Goal: Task Accomplishment & Management: Use online tool/utility

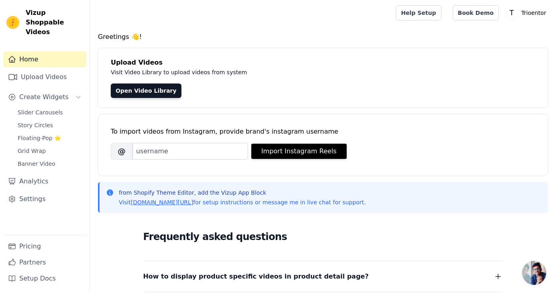
scroll to position [13, 0]
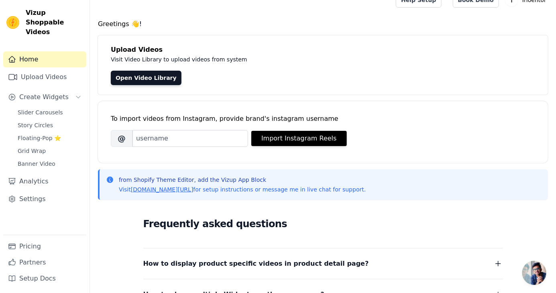
scroll to position [13, 0]
click at [132, 77] on link "Open Video Library" at bounding box center [146, 78] width 71 height 14
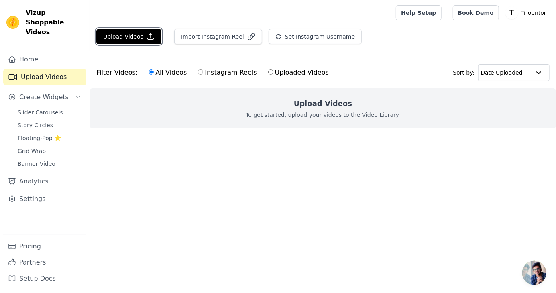
click at [125, 35] on button "Upload Videos" at bounding box center [128, 36] width 65 height 15
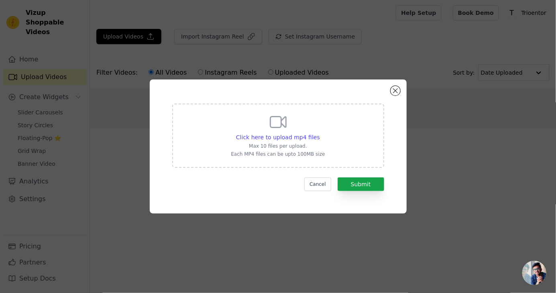
click at [256, 140] on span "Click here to upload mp4 files" at bounding box center [278, 137] width 84 height 6
click at [319, 133] on input "Click here to upload mp4 files Max 10 files per upload. Each MP4 files can be u…" at bounding box center [319, 133] width 0 height 0
type input "C:\fakepath\1000122980.mp4"
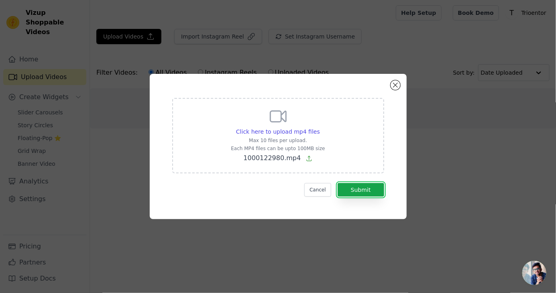
click at [363, 197] on button "Submit" at bounding box center [361, 190] width 47 height 14
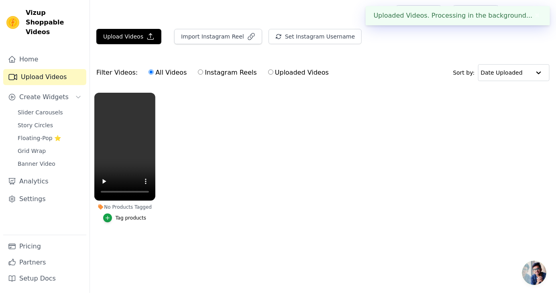
click at [110, 219] on icon "button" at bounding box center [108, 218] width 6 height 6
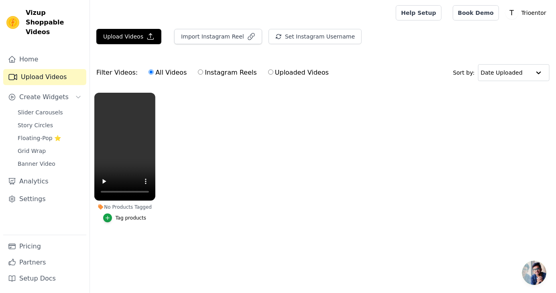
click at [120, 220] on div "Tag products" at bounding box center [130, 218] width 31 height 6
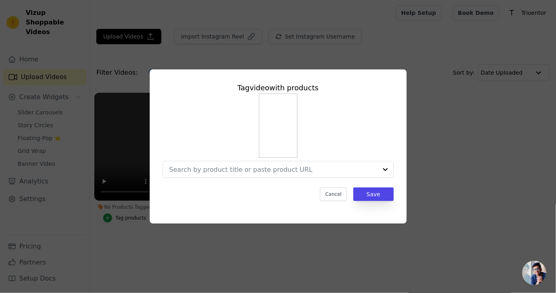
click at [207, 173] on input "No Products Tagged Tag video with products Cancel Save Tag products" at bounding box center [273, 170] width 208 height 8
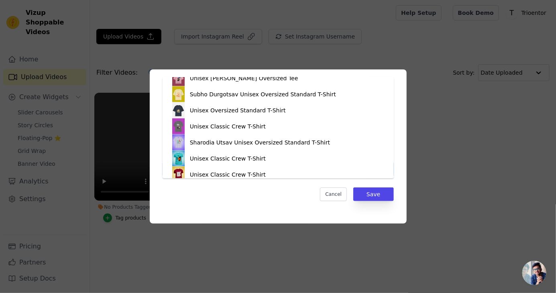
scroll to position [589, 0]
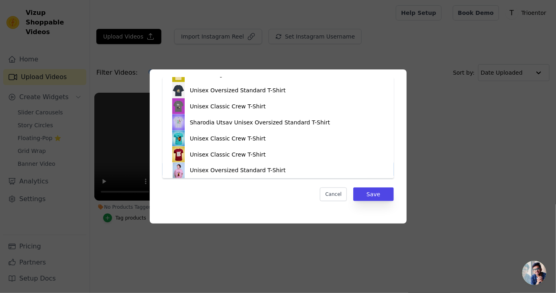
click at [189, 165] on div "Unisex Oversized Standard T-Shirt" at bounding box center [278, 171] width 215 height 16
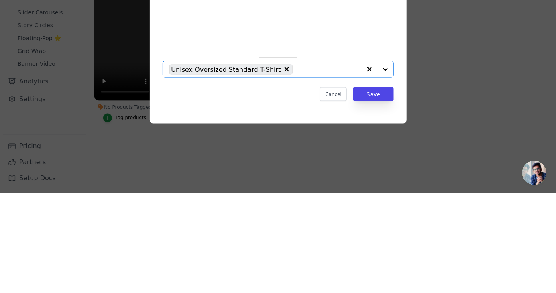
click at [297, 173] on input "No Products Tagged Tag video with products Option Unisex Oversized Standard T-S…" at bounding box center [329, 170] width 65 height 8
click at [240, 173] on input "No Products Tagged Tag video with products Option undefined, selected. Select i…" at bounding box center [273, 170] width 208 height 8
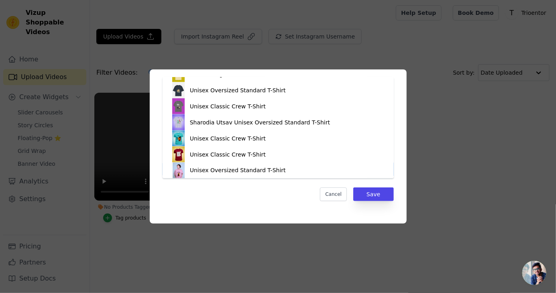
click at [189, 174] on div "Unisex Oversized Standard T-Shirt" at bounding box center [278, 171] width 215 height 16
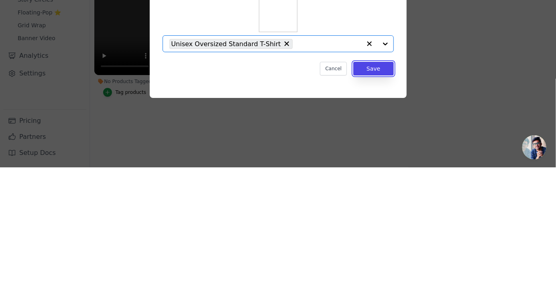
click at [368, 201] on button "Save" at bounding box center [373, 194] width 40 height 14
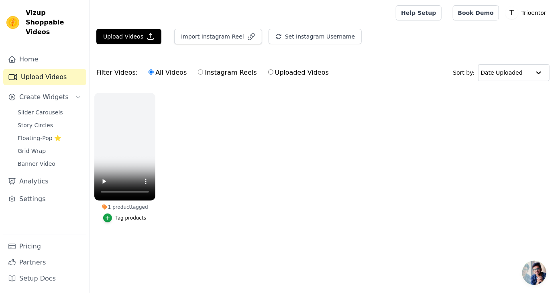
click at [28, 108] on span "Slider Carousels" at bounding box center [40, 112] width 45 height 8
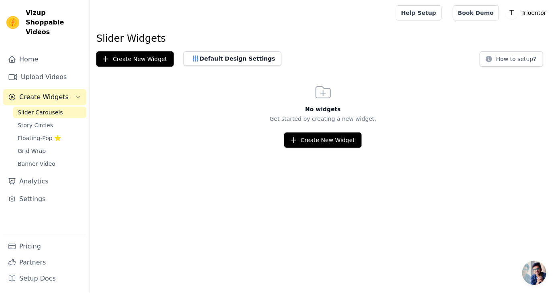
click at [24, 134] on span "Floating-Pop ⭐" at bounding box center [39, 138] width 43 height 8
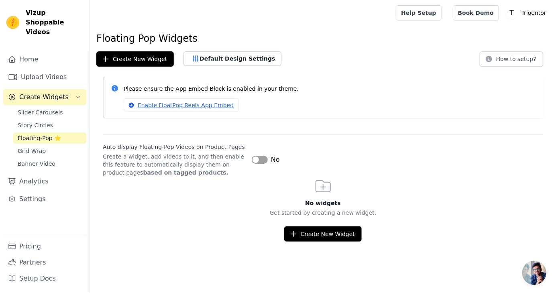
click at [259, 161] on button "Label" at bounding box center [260, 160] width 16 height 8
click at [171, 108] on link "Enable FloatPop Reels App Embed" at bounding box center [181, 105] width 115 height 14
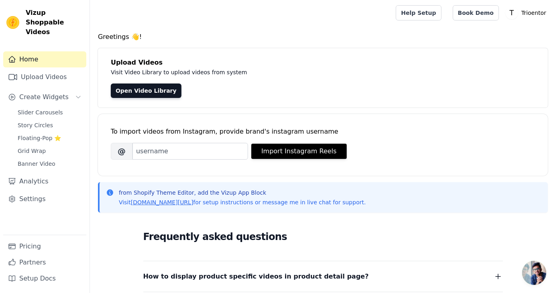
click at [26, 134] on span "Floating-Pop ⭐" at bounding box center [39, 138] width 43 height 8
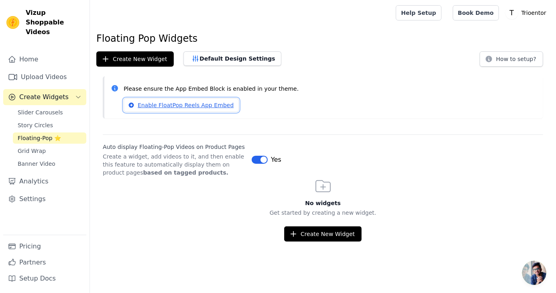
click at [143, 110] on link "Enable FloatPop Reels App Embed" at bounding box center [181, 105] width 115 height 14
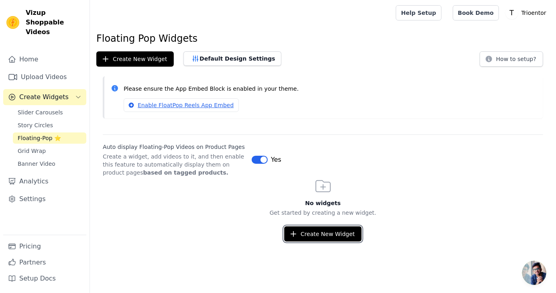
click at [309, 239] on button "Create New Widget" at bounding box center [322, 233] width 77 height 15
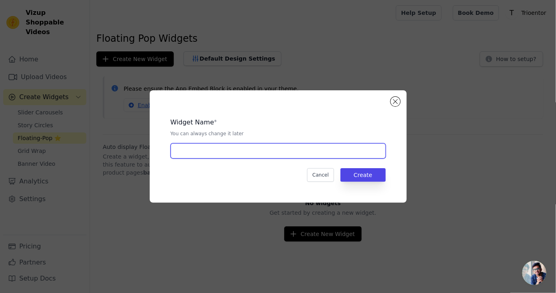
click at [244, 159] on input "text" at bounding box center [278, 150] width 215 height 15
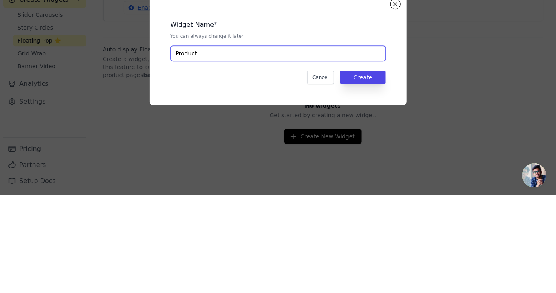
type input "Product"
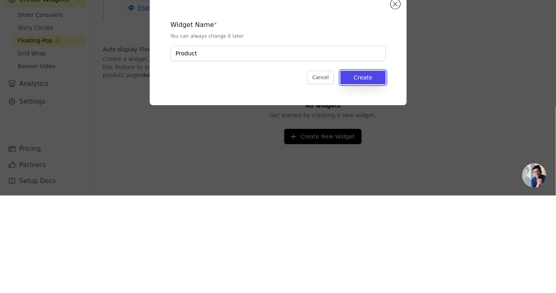
click at [366, 182] on button "Create" at bounding box center [362, 175] width 45 height 14
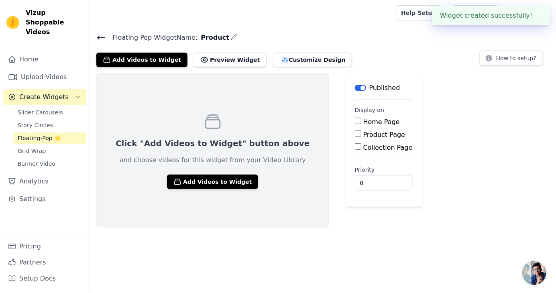
click at [355, 134] on input "Product Page" at bounding box center [358, 133] width 6 height 6
checkbox input "true"
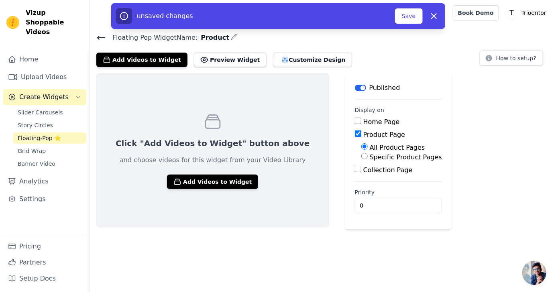
click at [370, 161] on label "Specific Product Pages" at bounding box center [406, 157] width 72 height 8
click at [361, 159] on input "Specific Product Pages" at bounding box center [364, 156] width 6 height 6
radio input "true"
click at [361, 171] on button "Select Products" at bounding box center [388, 176] width 54 height 14
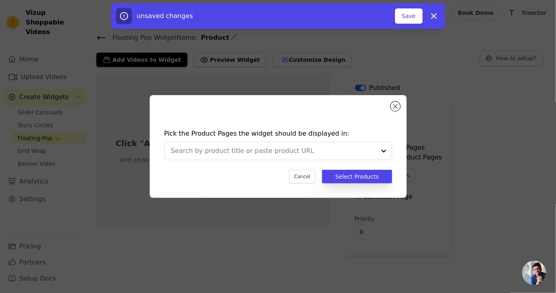
click at [302, 156] on input "text" at bounding box center [273, 151] width 205 height 10
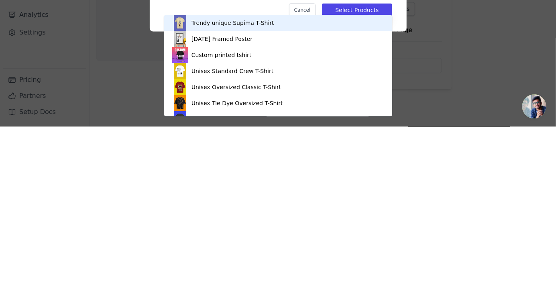
type input "uni"
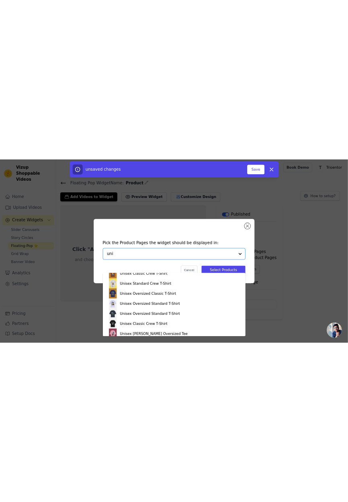
scroll to position [479, 0]
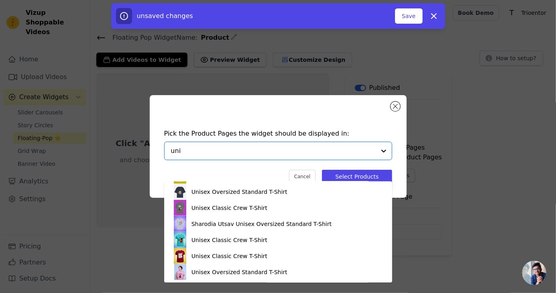
click at [189, 277] on div "Unisex Oversized Standard T-Shirt" at bounding box center [278, 272] width 212 height 16
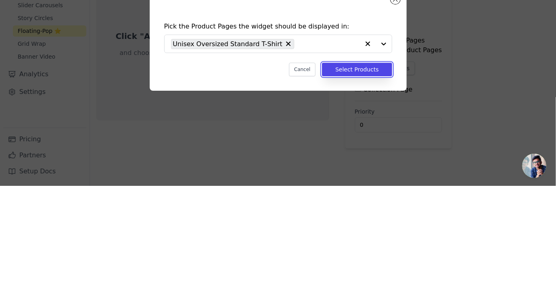
click at [345, 183] on button "Select Products" at bounding box center [357, 177] width 70 height 14
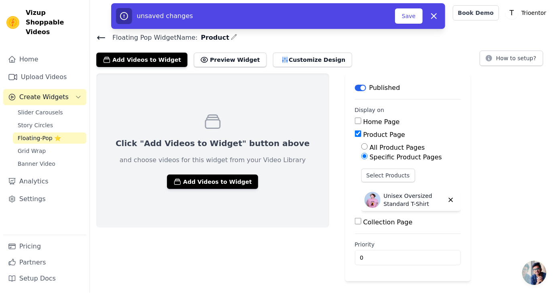
click at [185, 178] on button "Add Videos to Widget" at bounding box center [212, 182] width 91 height 14
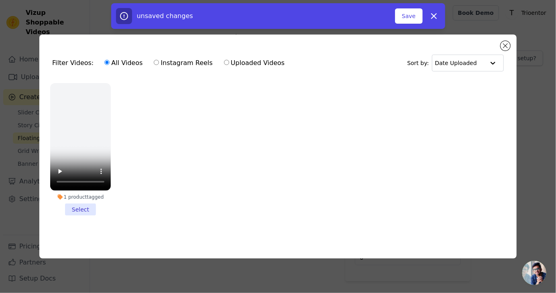
click at [76, 200] on div "1 product tagged" at bounding box center [80, 197] width 61 height 6
click at [0, 0] on input "1 product tagged Select" at bounding box center [0, 0] width 0 height 0
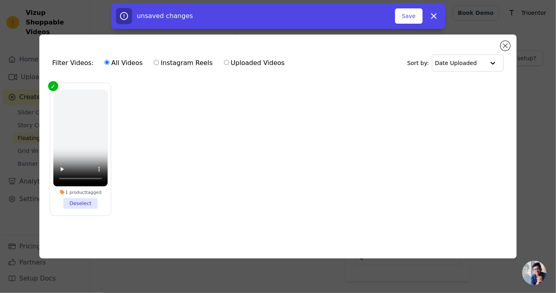
click at [500, 65] on div "Filter Videos: All Videos Instagram Reels Uploaded Videos Sort by: Date Uploade…" at bounding box center [277, 147] width 477 height 224
click at [505, 51] on button "Close modal" at bounding box center [505, 46] width 10 height 10
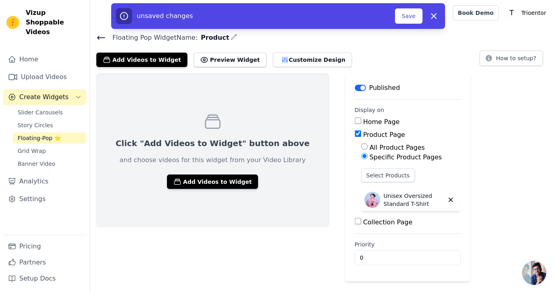
click at [212, 177] on button "Add Videos to Widget" at bounding box center [212, 182] width 91 height 14
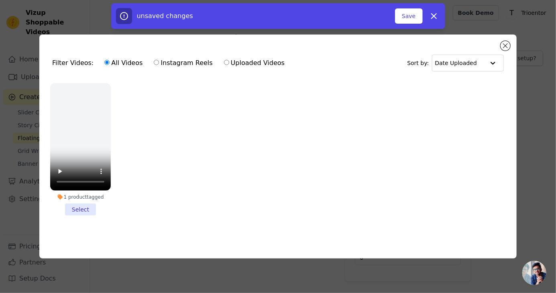
click at [79, 216] on li "1 product tagged Select" at bounding box center [80, 149] width 61 height 132
click at [0, 0] on input "1 product tagged Select" at bounding box center [0, 0] width 0 height 0
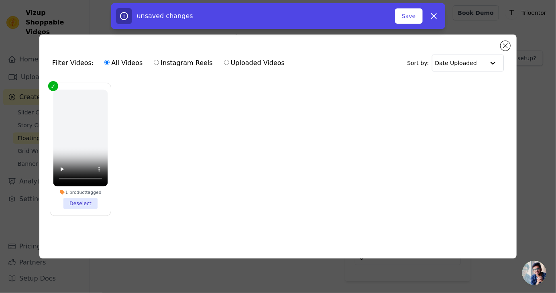
click at [74, 209] on li "1 product tagged Deselect" at bounding box center [80, 149] width 55 height 119
click at [0, 0] on input "1 product tagged Deselect" at bounding box center [0, 0] width 0 height 0
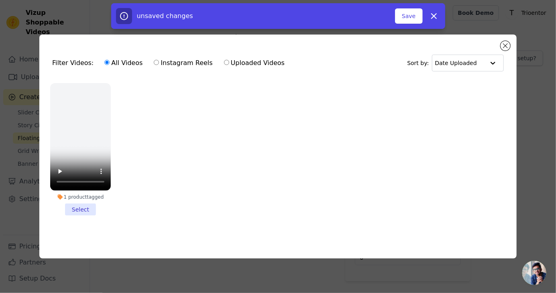
click at [75, 216] on li "1 product tagged Select" at bounding box center [80, 149] width 61 height 132
click at [0, 0] on input "1 product tagged Select" at bounding box center [0, 0] width 0 height 0
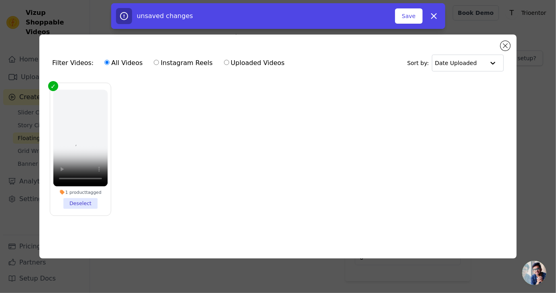
click at [224, 65] on input "Uploaded Videos" at bounding box center [226, 62] width 5 height 5
radio input "true"
click at [154, 152] on ul "1 product tagged Deselect" at bounding box center [278, 156] width 464 height 154
click at [452, 71] on input "text" at bounding box center [460, 63] width 50 height 16
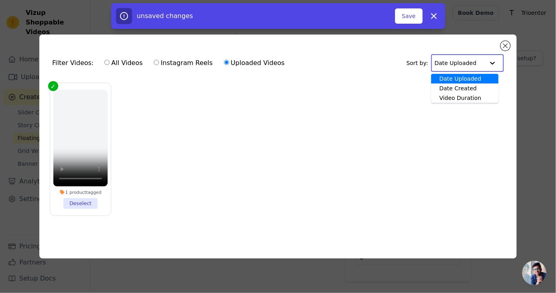
click at [447, 93] on div "Date Created" at bounding box center [464, 88] width 67 height 10
click at [452, 71] on input "text" at bounding box center [461, 63] width 45 height 16
click at [453, 83] on div "Date Uploaded" at bounding box center [467, 79] width 63 height 10
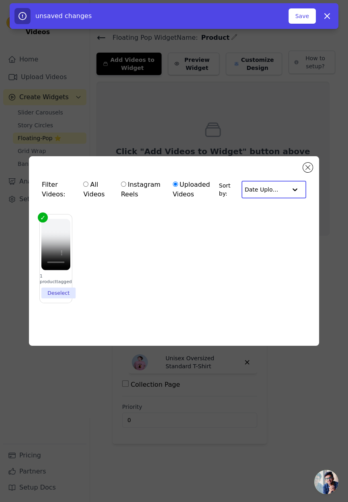
click at [298, 22] on button "Save" at bounding box center [301, 15] width 27 height 15
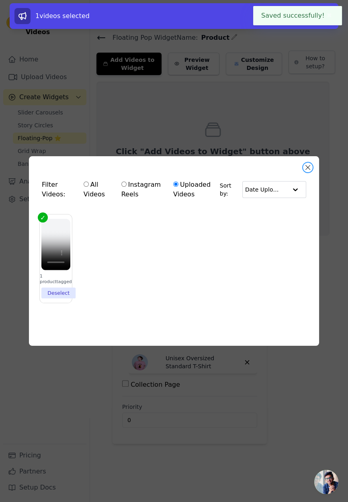
click at [306, 172] on button "Close modal" at bounding box center [308, 168] width 10 height 10
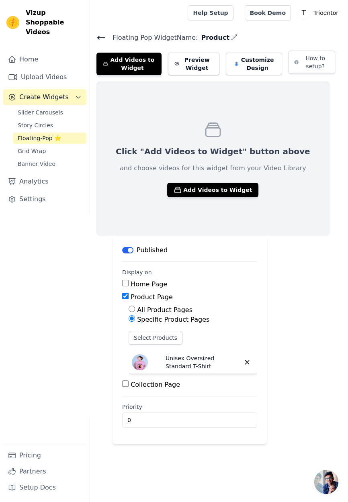
click at [270, 18] on link "Book Demo" at bounding box center [267, 12] width 46 height 15
click at [180, 417] on input "0" at bounding box center [189, 419] width 135 height 15
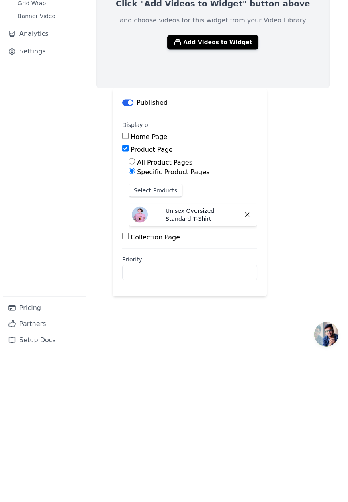
click at [90, 327] on div "Vizup Shoppable Videos Home Upload Videos Create Widgets Slider Carousels Story…" at bounding box center [45, 251] width 90 height 502
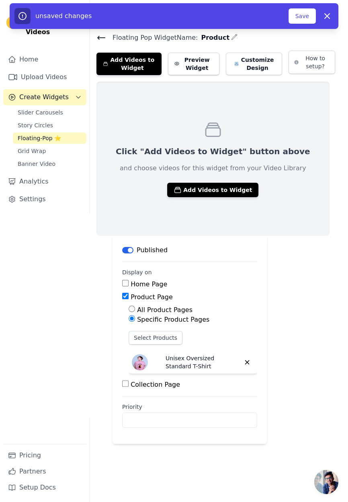
click at [191, 60] on button "Preview Widget" at bounding box center [193, 64] width 51 height 22
click at [197, 192] on button "Add Videos to Widget" at bounding box center [212, 190] width 91 height 14
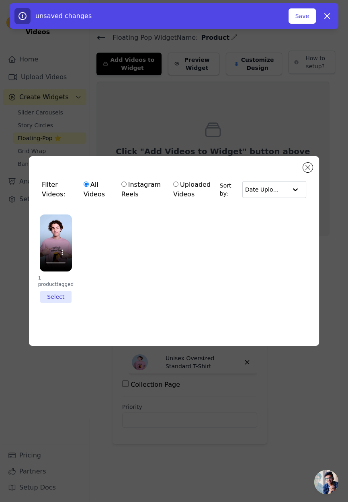
click at [57, 303] on li "1 product tagged Select" at bounding box center [56, 258] width 32 height 88
click at [0, 0] on input "1 product tagged Select" at bounding box center [0, 0] width 0 height 0
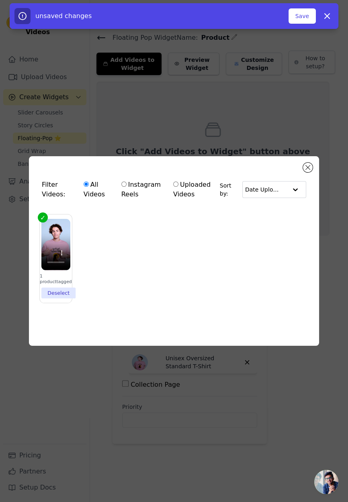
click at [208, 434] on div "Filter Videos: All Videos Instagram Reels Uploaded Videos Sort by: Date Uploade…" at bounding box center [174, 251] width 348 height 502
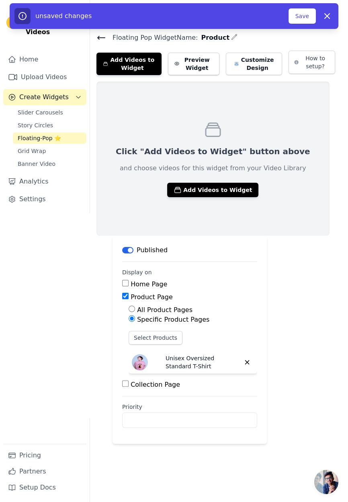
click at [182, 196] on button "Add Videos to Widget" at bounding box center [212, 190] width 91 height 14
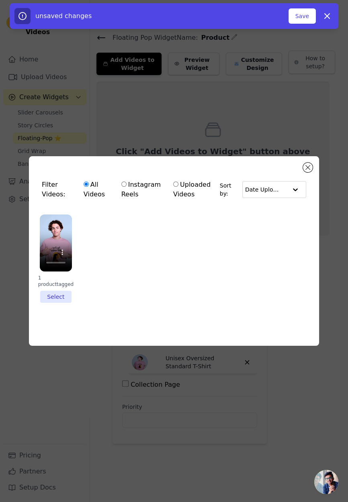
click at [134, 199] on label "Instagram Reels" at bounding box center [141, 189] width 41 height 20
click at [126, 187] on input "Instagram Reels" at bounding box center [123, 183] width 5 height 5
radio input "true"
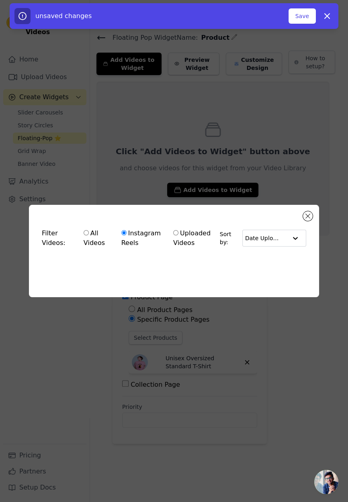
click at [83, 235] on input "All Videos" at bounding box center [85, 232] width 5 height 5
radio input "true"
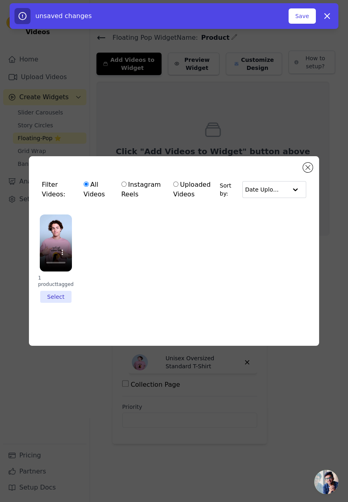
click at [54, 303] on li "1 product tagged Select" at bounding box center [56, 258] width 32 height 88
click at [0, 0] on input "1 product tagged Select" at bounding box center [0, 0] width 0 height 0
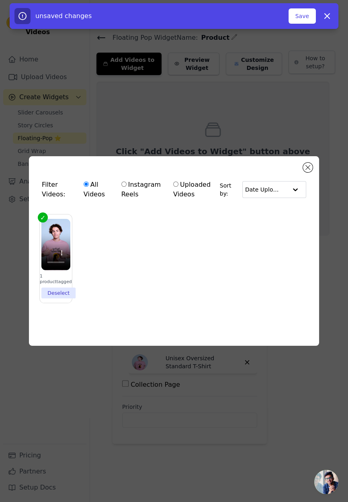
click at [297, 346] on div "Filter Videos: All Videos Instagram Reels Uploaded Videos Sort by: Date Uploade…" at bounding box center [174, 250] width 290 height 189
click at [274, 341] on div "Filter Videos: All Videos Instagram Reels Uploaded Videos Sort by: Date Uploade…" at bounding box center [174, 250] width 290 height 189
click at [253, 320] on ul "1 product tagged Deselect" at bounding box center [173, 265] width 277 height 110
click at [189, 344] on div "Filter Videos: All Videos Instagram Reels Uploaded Videos Sort by: Date Uploade…" at bounding box center [174, 250] width 290 height 189
click at [169, 358] on div "Filter Videos: All Videos Instagram Reels Uploaded Videos Sort by: Date Uploade…" at bounding box center [174, 250] width 322 height 215
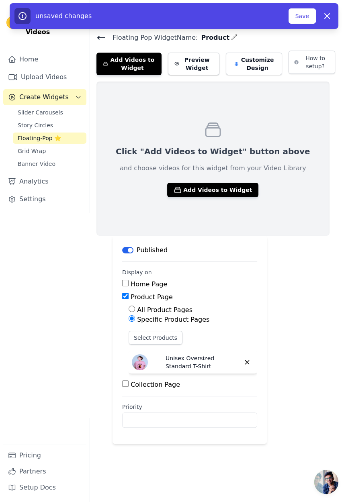
click at [251, 363] on button "button" at bounding box center [247, 362] width 14 height 14
click at [132, 251] on button "Label" at bounding box center [127, 250] width 11 height 6
click at [101, 34] on icon at bounding box center [101, 38] width 10 height 10
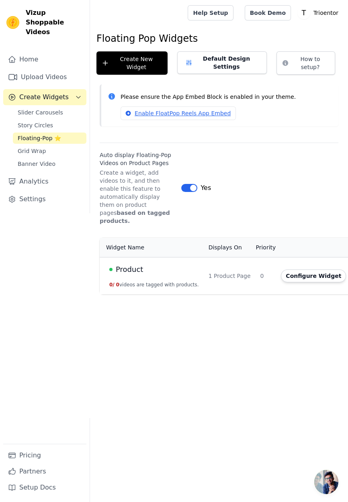
click at [39, 160] on span "Banner Video" at bounding box center [37, 164] width 38 height 8
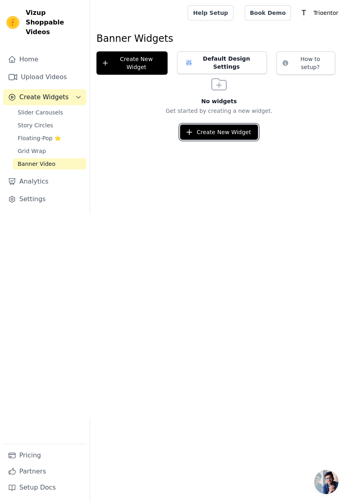
click at [196, 131] on button "Create New Widget" at bounding box center [218, 131] width 77 height 15
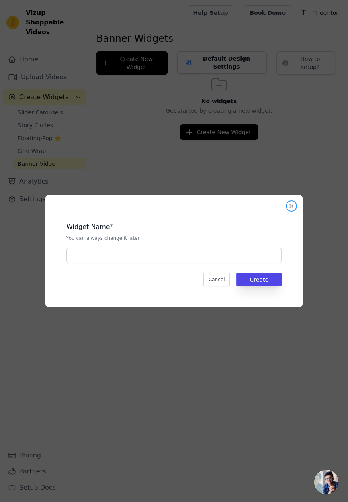
click at [291, 211] on button "Close modal" at bounding box center [291, 206] width 10 height 10
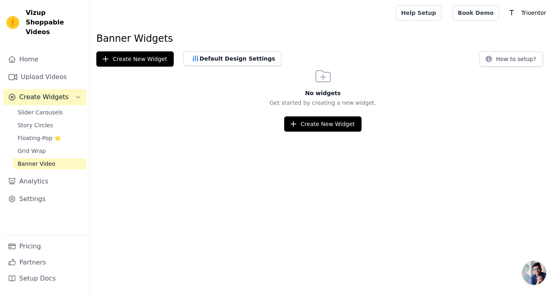
click at [25, 134] on span "Floating-Pop ⭐" at bounding box center [39, 138] width 43 height 8
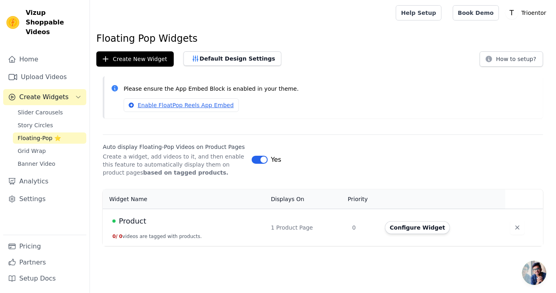
click at [170, 220] on div "Product" at bounding box center [186, 221] width 149 height 11
click at [161, 234] on button "0 / 0 videos are tagged with products." at bounding box center [157, 236] width 90 height 6
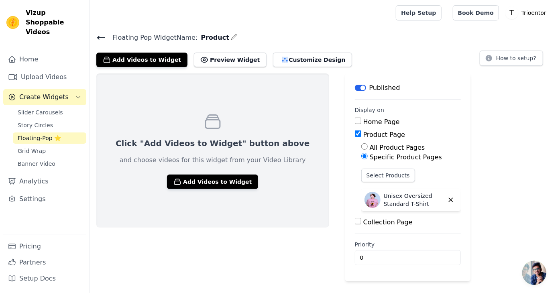
click at [199, 183] on button "Add Videos to Widget" at bounding box center [212, 182] width 91 height 14
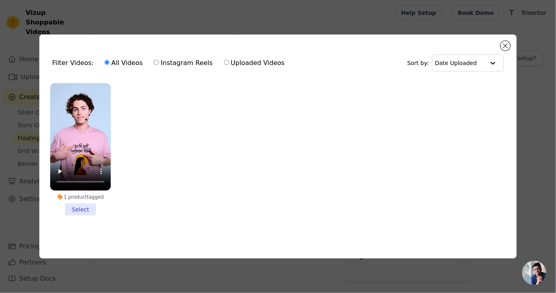
click at [78, 233] on ul "1 product tagged Select" at bounding box center [278, 156] width 464 height 154
click at [78, 216] on li "1 product tagged Select" at bounding box center [80, 149] width 61 height 132
click at [0, 0] on input "1 product tagged Select" at bounding box center [0, 0] width 0 height 0
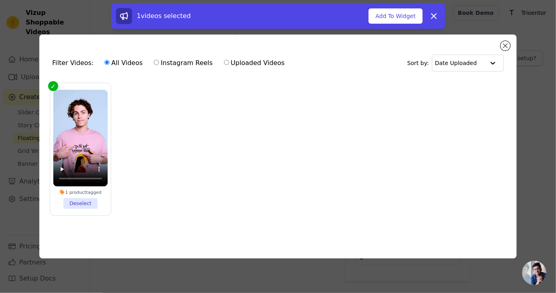
click at [347, 14] on button "Add To Widget" at bounding box center [395, 15] width 54 height 15
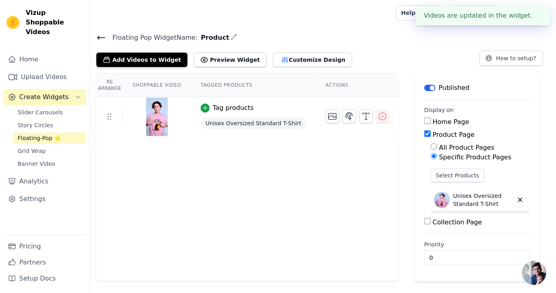
click at [206, 61] on button "Preview Widget" at bounding box center [230, 60] width 72 height 14
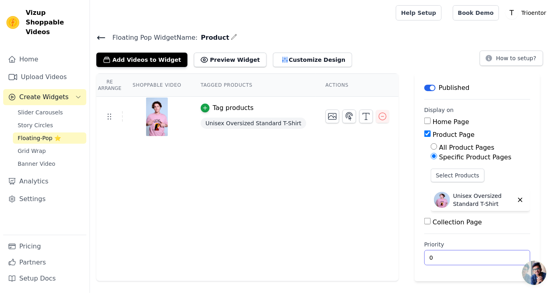
click at [347, 260] on input "0" at bounding box center [477, 257] width 106 height 15
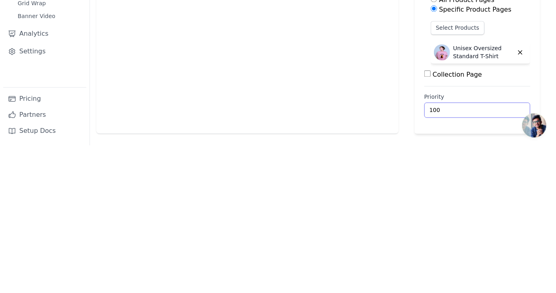
type input "100"
click at [270, 230] on div "Re Arrange Shoppable Video Tagged Products Actions Tag products Unisex Oversize…" at bounding box center [247, 177] width 302 height 208
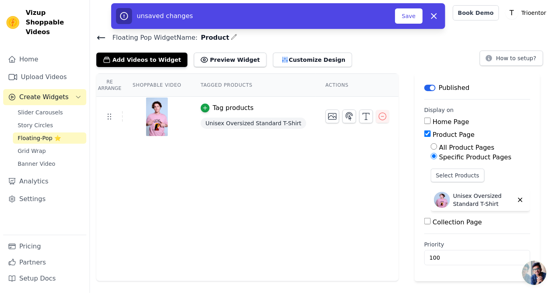
click at [347, 18] on button "Save" at bounding box center [408, 15] width 27 height 15
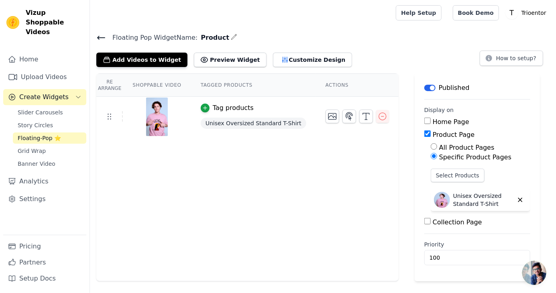
click at [203, 107] on div "button" at bounding box center [205, 108] width 9 height 9
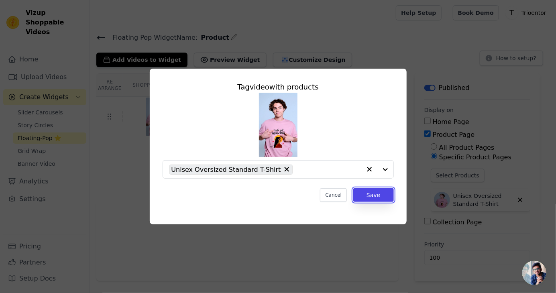
click at [347, 202] on button "Save" at bounding box center [373, 195] width 40 height 14
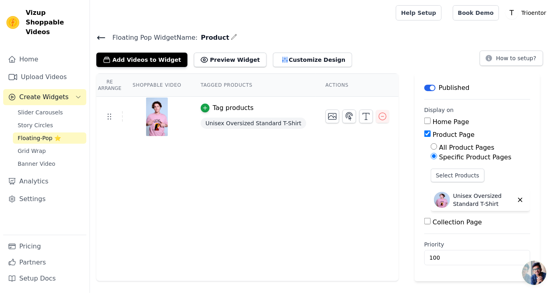
click at [31, 69] on link "Upload Videos" at bounding box center [44, 77] width 83 height 16
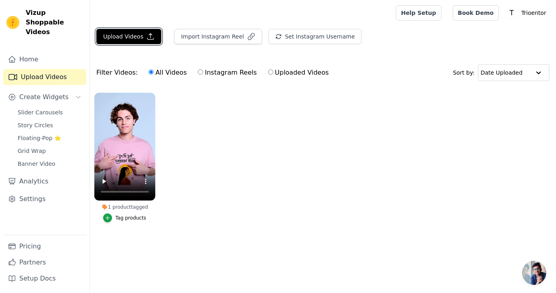
click at [118, 40] on button "Upload Videos" at bounding box center [128, 36] width 65 height 15
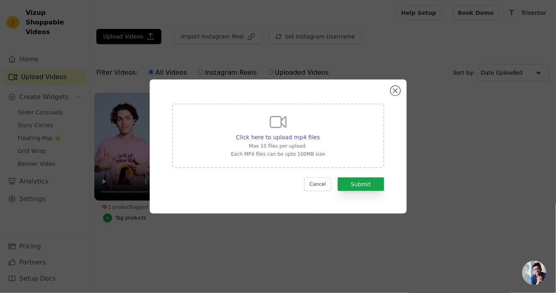
click at [307, 141] on div "Click here to upload mp4 files Max 10 files per upload. Each MP4 files can be u…" at bounding box center [278, 134] width 94 height 45
click at [319, 133] on input "Click here to upload mp4 files Max 10 files per upload. Each MP4 files can be u…" at bounding box center [319, 133] width 0 height 0
type input "C:\fakepath\1000122998.mp4"
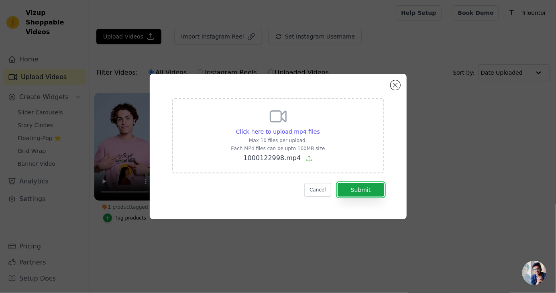
click at [347, 197] on button "Submit" at bounding box center [361, 190] width 47 height 14
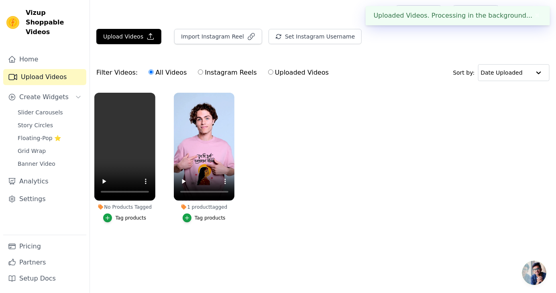
click at [111, 221] on div "button" at bounding box center [107, 218] width 9 height 9
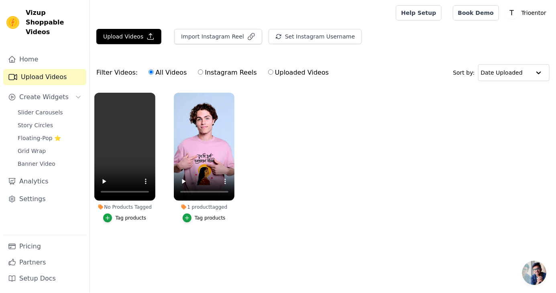
click at [112, 220] on div "button" at bounding box center [107, 218] width 9 height 9
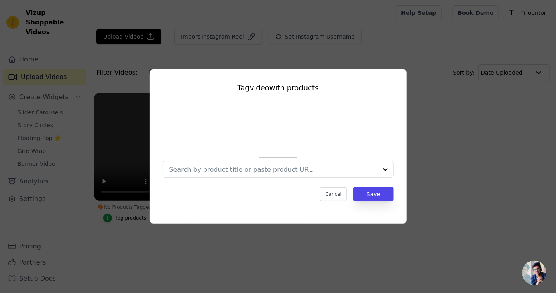
click at [190, 173] on input "No Products Tagged Tag video with products Cancel Save Tag products" at bounding box center [273, 170] width 208 height 8
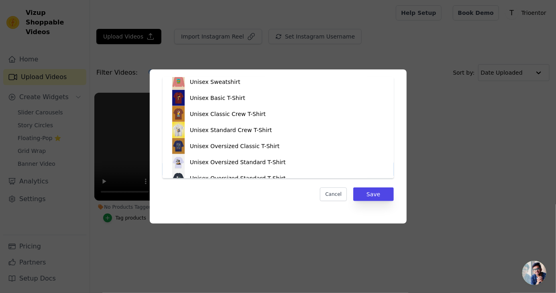
scroll to position [589, 0]
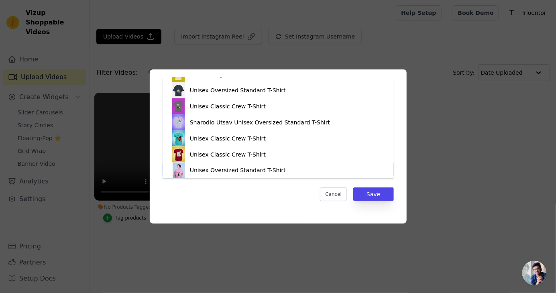
click at [185, 120] on img at bounding box center [179, 122] width 16 height 16
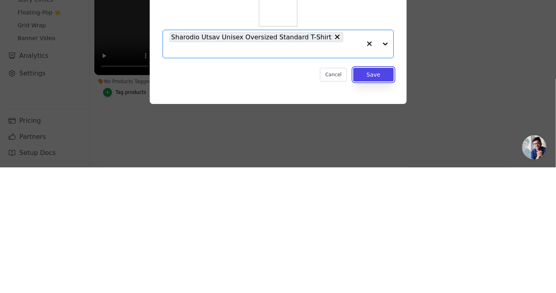
click at [379, 207] on button "Save" at bounding box center [373, 200] width 40 height 14
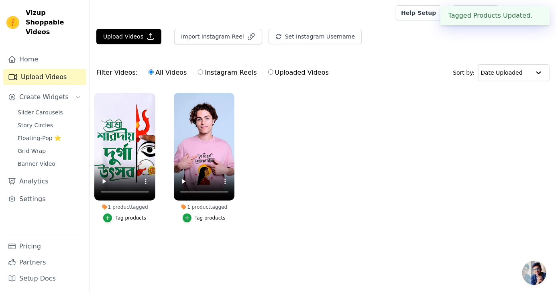
click at [21, 134] on span "Floating-Pop ⭐" at bounding box center [39, 138] width 43 height 8
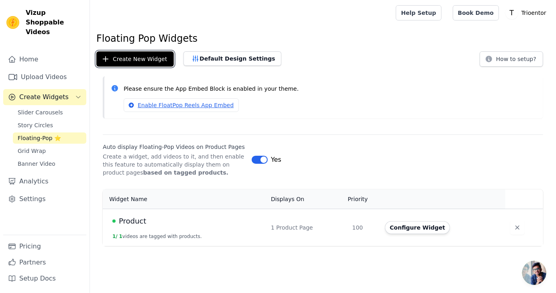
click at [116, 59] on button "Create New Widget" at bounding box center [134, 58] width 77 height 15
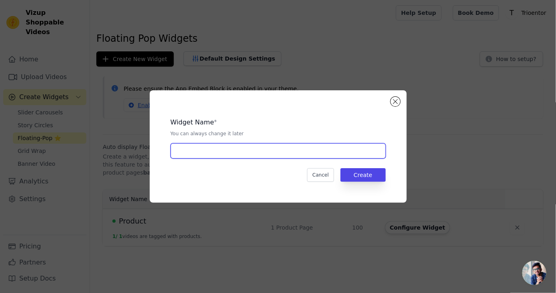
click at [361, 159] on input "text" at bounding box center [278, 150] width 215 height 15
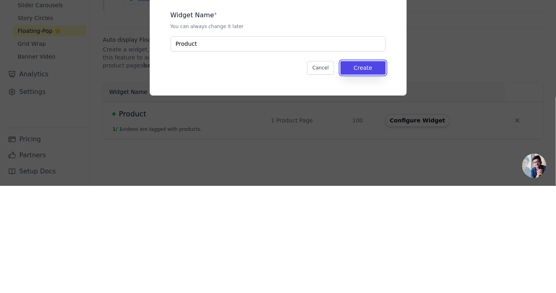
click at [373, 182] on button "Create" at bounding box center [362, 175] width 45 height 14
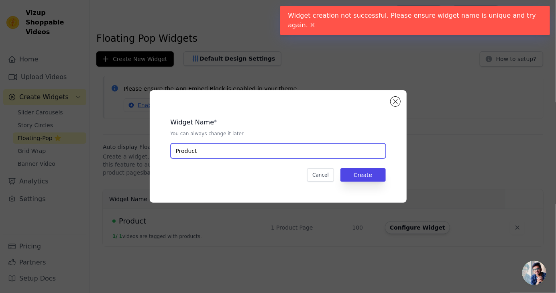
click at [339, 159] on input "Product" at bounding box center [278, 150] width 215 height 15
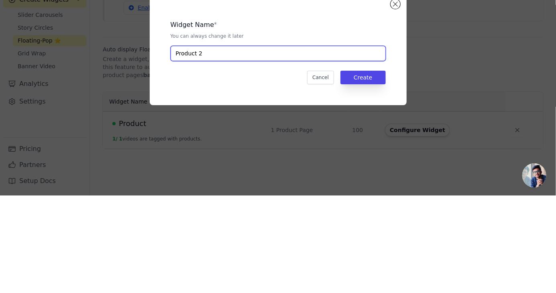
type input "Product 2"
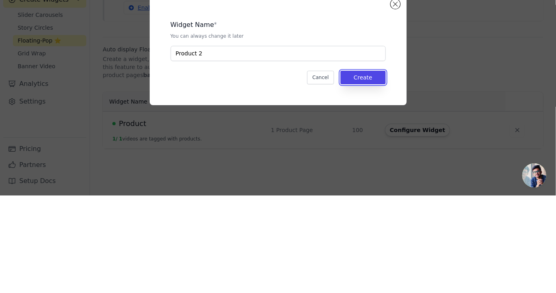
click at [360, 182] on button "Create" at bounding box center [362, 175] width 45 height 14
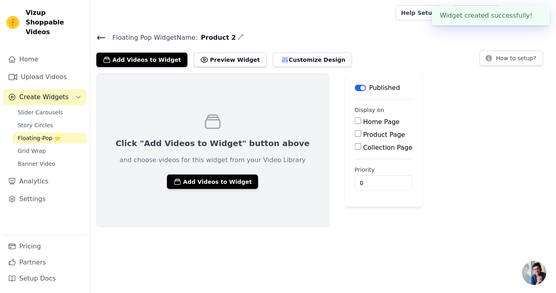
click at [363, 132] on label "Product Page" at bounding box center [384, 135] width 42 height 8
click at [355, 132] on input "Product Page" at bounding box center [358, 133] width 6 height 6
checkbox input "true"
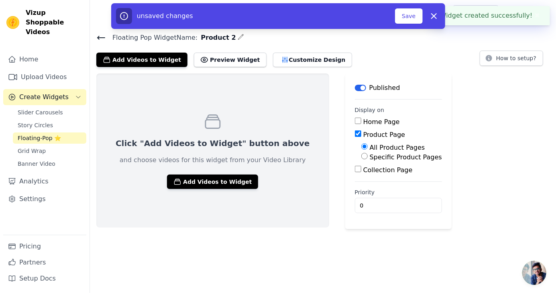
click at [370, 155] on label "Specific Product Pages" at bounding box center [406, 157] width 72 height 8
click at [365, 155] on input "Specific Product Pages" at bounding box center [364, 156] width 6 height 6
radio input "true"
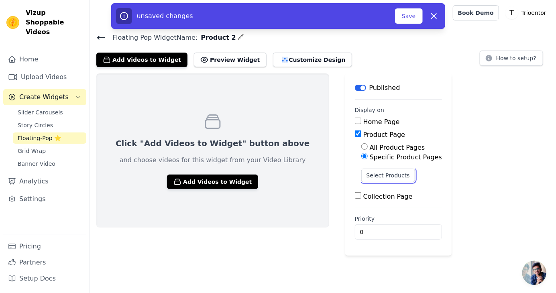
click at [366, 178] on button "Select Products" at bounding box center [388, 176] width 54 height 14
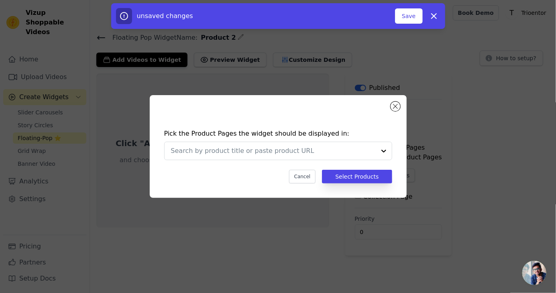
click at [181, 156] on input "text" at bounding box center [273, 151] width 205 height 10
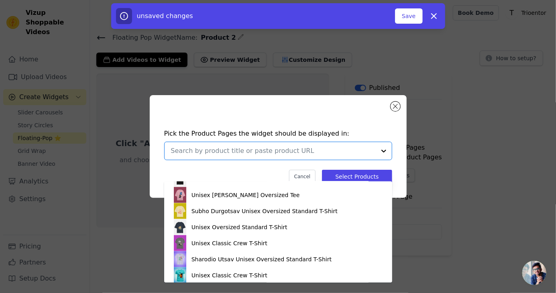
scroll to position [592, 0]
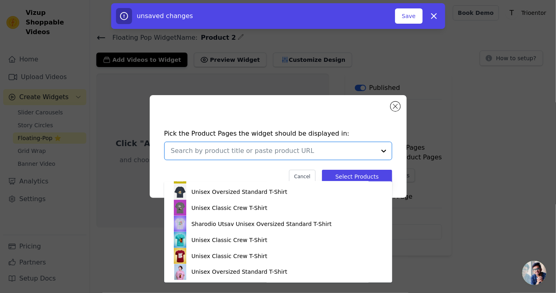
click at [272, 221] on div "Sharodio Utsav Unisex Oversized Standard T-Shirt" at bounding box center [261, 224] width 140 height 8
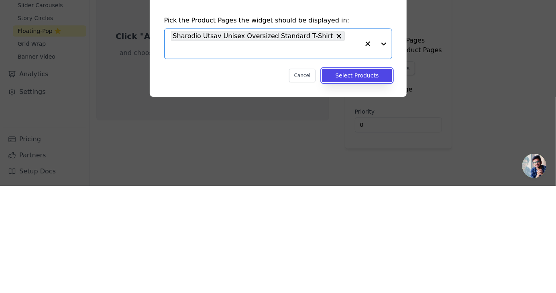
click at [367, 189] on button "Select Products" at bounding box center [357, 183] width 70 height 14
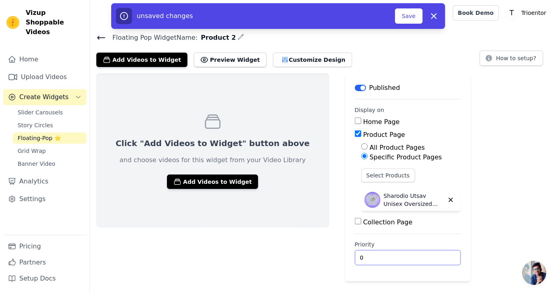
click at [358, 259] on input "0" at bounding box center [408, 257] width 106 height 15
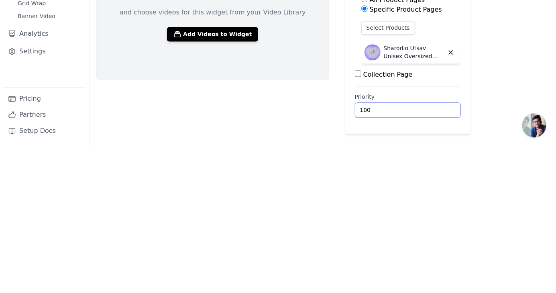
type input "100"
click at [169, 248] on div "Click "Add Videos to Widget" button above and choose videos for this widget fro…" at bounding box center [212, 177] width 233 height 208
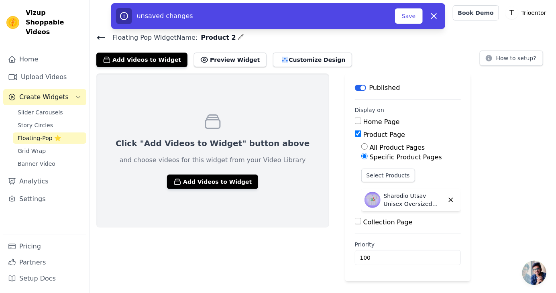
click at [180, 179] on button "Add Videos to Widget" at bounding box center [212, 182] width 91 height 14
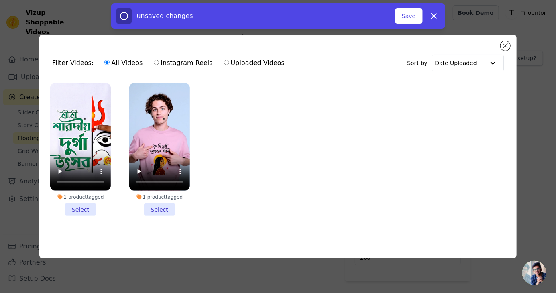
click at [78, 216] on li "1 product tagged Select" at bounding box center [80, 149] width 61 height 132
click at [0, 0] on input "1 product tagged Select" at bounding box center [0, 0] width 0 height 0
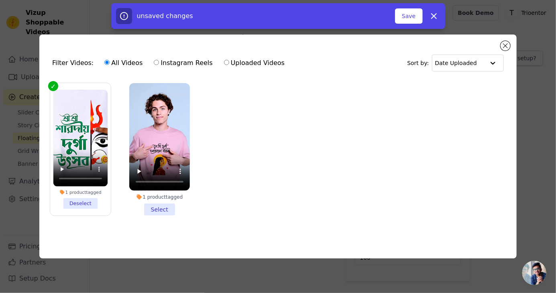
click at [408, 13] on button "Save" at bounding box center [408, 15] width 27 height 15
click at [404, 16] on button "Save" at bounding box center [408, 15] width 27 height 15
click at [411, 14] on button "Save" at bounding box center [408, 15] width 27 height 15
click at [505, 51] on button "Close modal" at bounding box center [505, 46] width 10 height 10
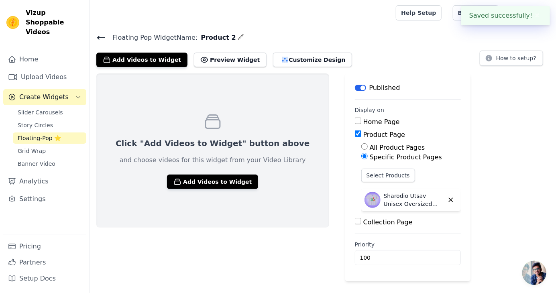
click at [173, 181] on icon "button" at bounding box center [177, 182] width 8 height 8
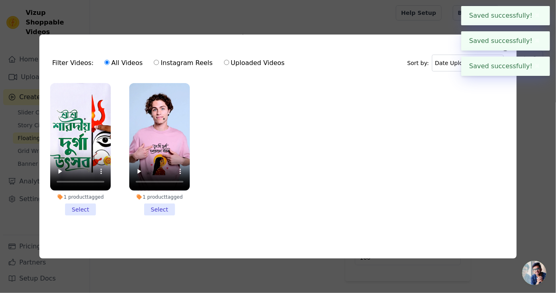
click at [79, 216] on li "1 product tagged Select" at bounding box center [80, 149] width 61 height 132
click at [0, 0] on input "1 product tagged Select" at bounding box center [0, 0] width 0 height 0
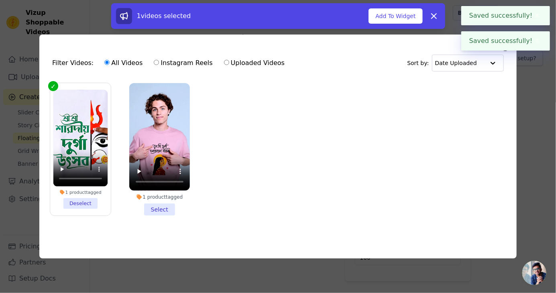
click at [391, 9] on button "Add To Widget" at bounding box center [395, 15] width 54 height 15
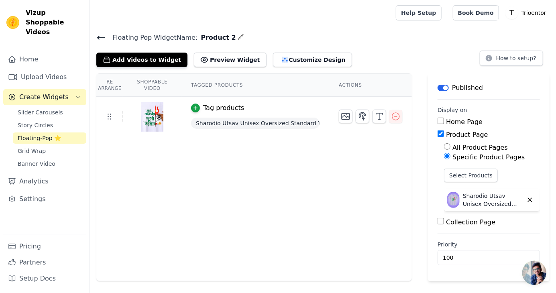
click at [25, 160] on span "Banner Video" at bounding box center [37, 164] width 38 height 8
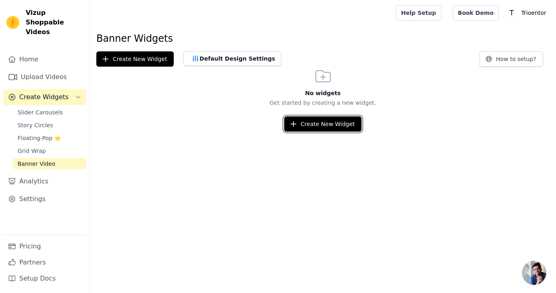
click at [346, 126] on button "Create New Widget" at bounding box center [322, 123] width 77 height 15
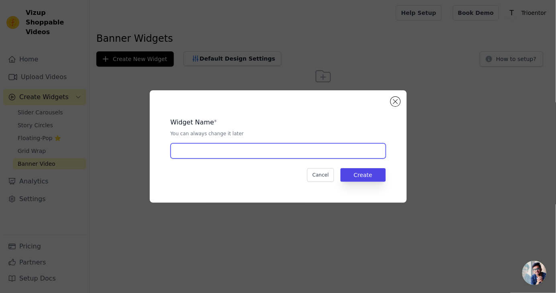
click at [191, 159] on input "text" at bounding box center [278, 150] width 215 height 15
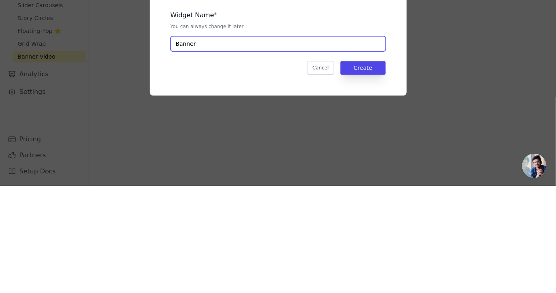
type input "Banner"
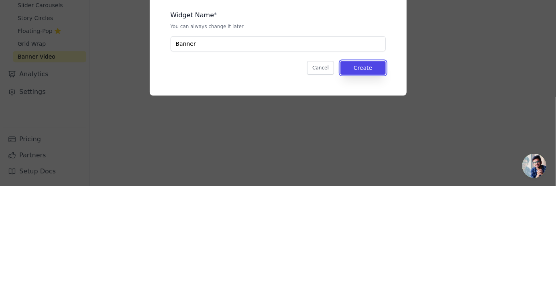
click at [369, 182] on button "Create" at bounding box center [362, 175] width 45 height 14
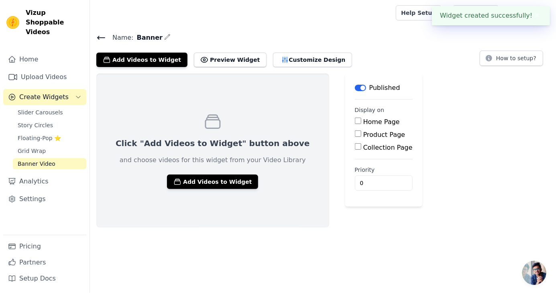
click at [363, 119] on label "Home Page" at bounding box center [381, 122] width 37 height 8
click at [355, 119] on input "Home Page" at bounding box center [358, 121] width 6 height 6
checkbox input "true"
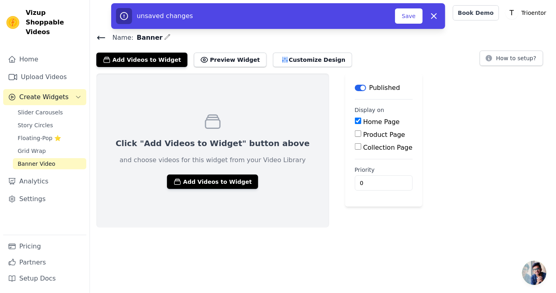
click at [173, 182] on icon "button" at bounding box center [177, 182] width 8 height 8
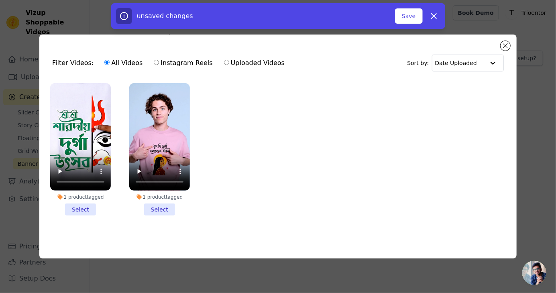
click at [78, 216] on li "1 product tagged Select" at bounding box center [80, 149] width 61 height 132
click at [0, 0] on input "1 product tagged Select" at bounding box center [0, 0] width 0 height 0
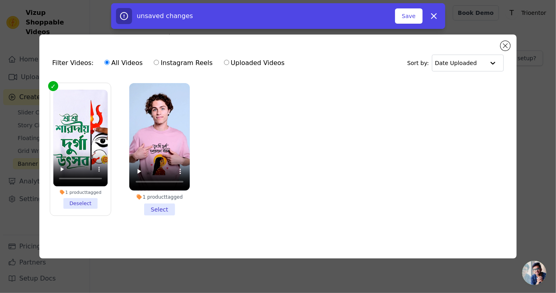
click at [157, 216] on li "1 product tagged Select" at bounding box center [159, 149] width 61 height 132
click at [0, 0] on input "1 product tagged Select" at bounding box center [0, 0] width 0 height 0
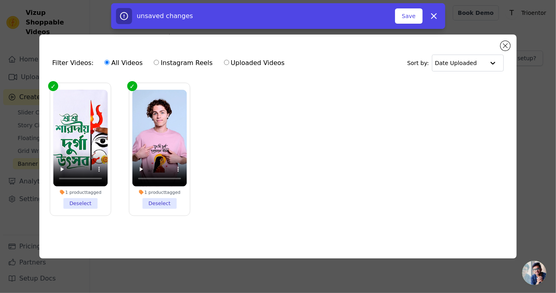
click at [408, 13] on button "Save" at bounding box center [408, 15] width 27 height 15
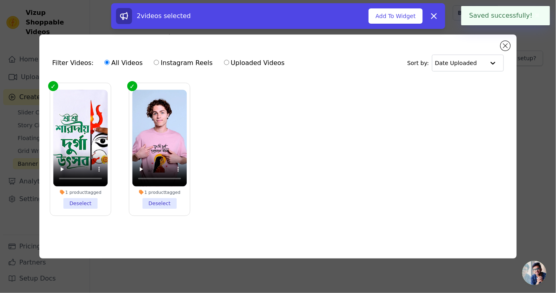
click at [405, 15] on button "Add To Widget" at bounding box center [395, 15] width 54 height 15
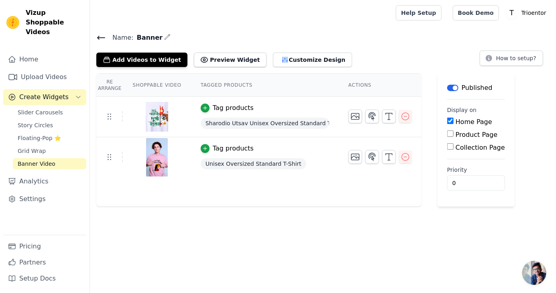
click at [273, 59] on button "Customize Design" at bounding box center [312, 60] width 79 height 14
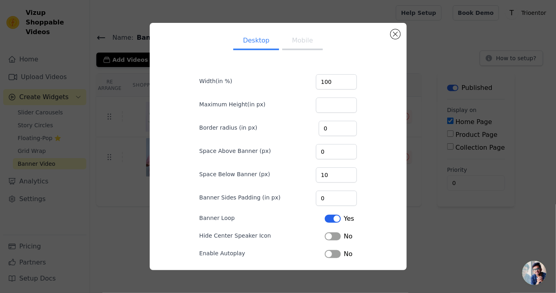
click at [305, 43] on button "Mobile" at bounding box center [302, 42] width 40 height 18
click at [259, 49] on button "Desktop" at bounding box center [256, 42] width 46 height 18
click at [336, 256] on button "Label" at bounding box center [333, 254] width 16 height 8
click at [338, 132] on input "0" at bounding box center [338, 128] width 38 height 15
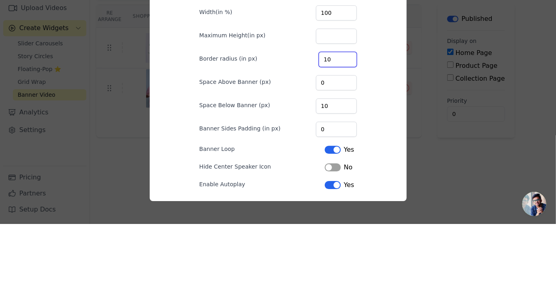
type input "10"
click at [181, 147] on div "Desktop Mobile Width(in %) 100 Maximum Height(in px) Border radius (in px) 10 S…" at bounding box center [278, 146] width 244 height 234
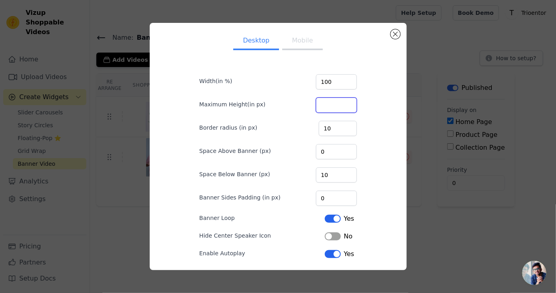
click at [346, 106] on input "Maximum Height(in px)" at bounding box center [336, 105] width 41 height 15
click at [342, 85] on input "100" at bounding box center [336, 81] width 41 height 15
type input "1"
click at [379, 95] on div "Desktop Mobile Width(in %) Maximum Height(in px) Border radius (in px) 10 Space…" at bounding box center [278, 146] width 244 height 234
click at [391, 35] on button "Close modal" at bounding box center [396, 34] width 10 height 10
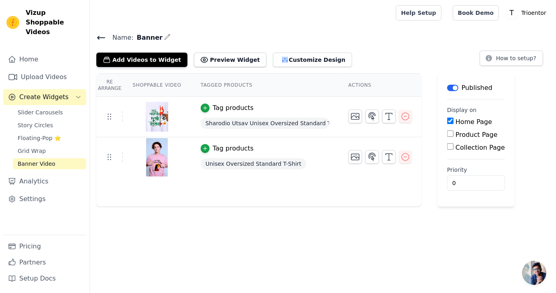
click at [448, 85] on button "Label" at bounding box center [452, 88] width 11 height 6
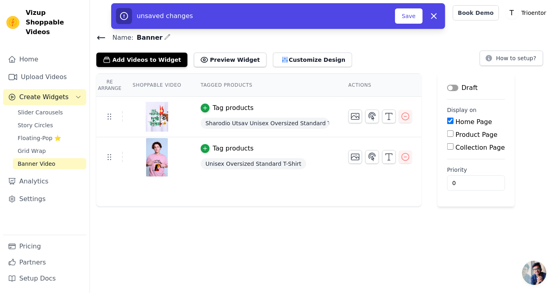
click at [403, 19] on button "Save" at bounding box center [408, 15] width 27 height 15
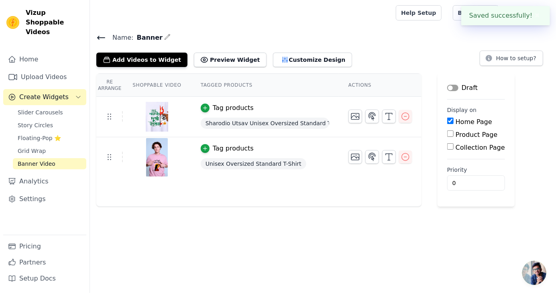
click at [29, 108] on span "Slider Carousels" at bounding box center [40, 112] width 45 height 8
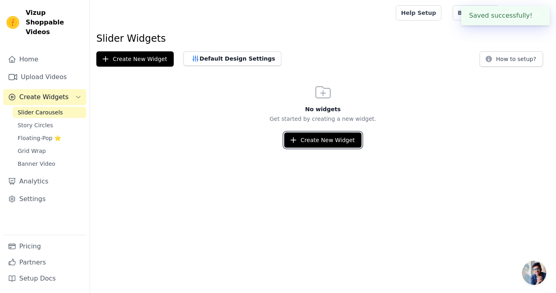
click at [341, 140] on button "Create New Widget" at bounding box center [322, 139] width 77 height 15
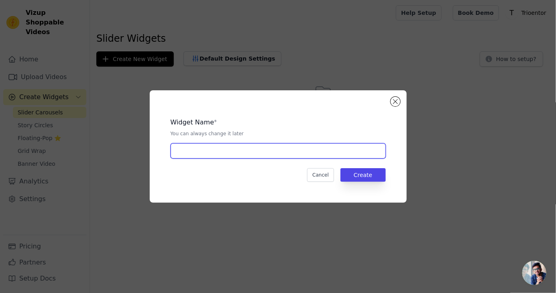
click at [324, 159] on input "text" at bounding box center [278, 150] width 215 height 15
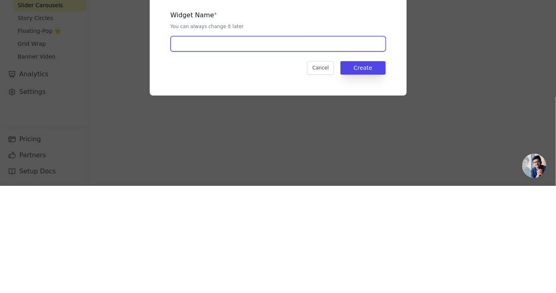
type input "Product 2"
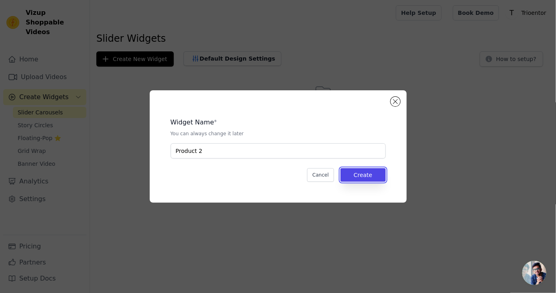
click at [362, 182] on button "Create" at bounding box center [362, 175] width 45 height 14
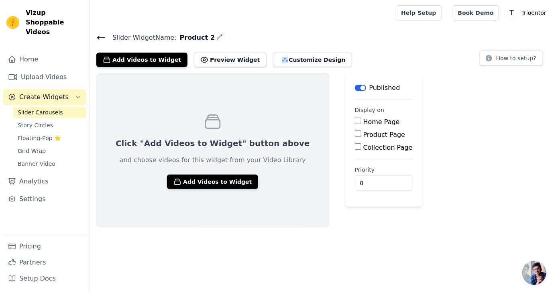
click at [202, 65] on button "Preview Widget" at bounding box center [230, 60] width 72 height 14
click at [181, 179] on button "Add Videos to Widget" at bounding box center [212, 182] width 91 height 14
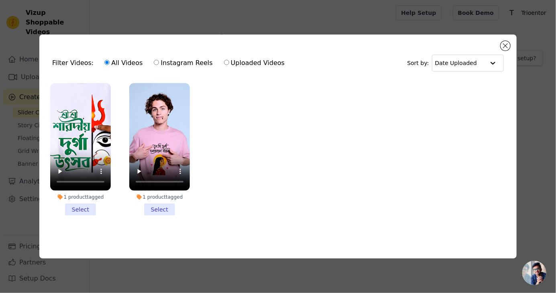
click at [75, 216] on li "1 product tagged Select" at bounding box center [80, 149] width 61 height 132
click at [0, 0] on input "1 product tagged Select" at bounding box center [0, 0] width 0 height 0
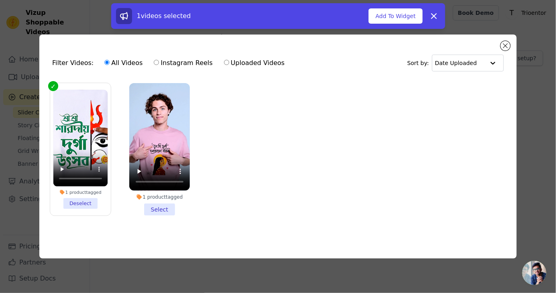
click at [159, 216] on li "1 product tagged Select" at bounding box center [159, 149] width 61 height 132
click at [0, 0] on input "1 product tagged Select" at bounding box center [0, 0] width 0 height 0
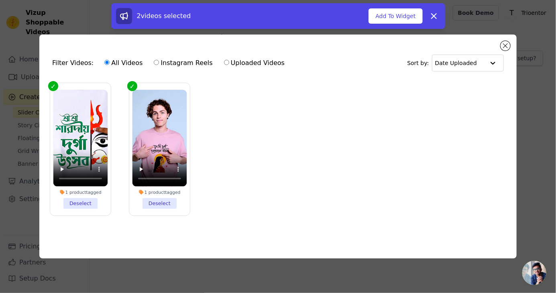
click at [399, 13] on button "Add To Widget" at bounding box center [395, 15] width 54 height 15
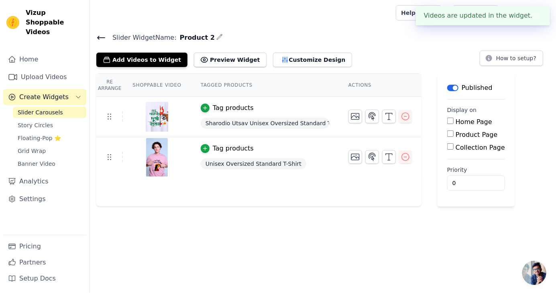
click at [223, 53] on button "Preview Widget" at bounding box center [230, 60] width 72 height 14
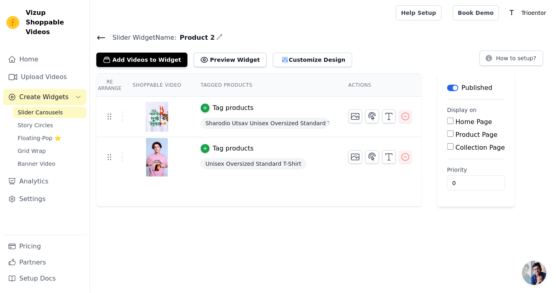
click at [448, 119] on input "Home Page" at bounding box center [450, 121] width 6 height 6
checkbox input "true"
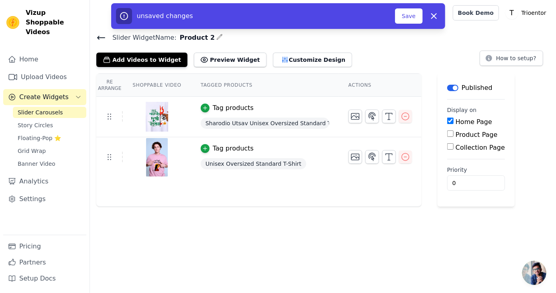
click at [409, 8] on button "Save" at bounding box center [408, 15] width 27 height 15
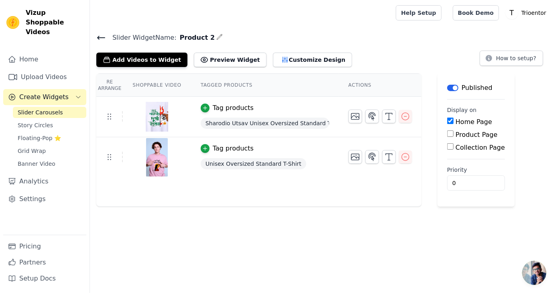
click at [200, 64] on button "Preview Widget" at bounding box center [230, 60] width 72 height 14
click at [22, 147] on span "Grid Wrap" at bounding box center [32, 151] width 28 height 8
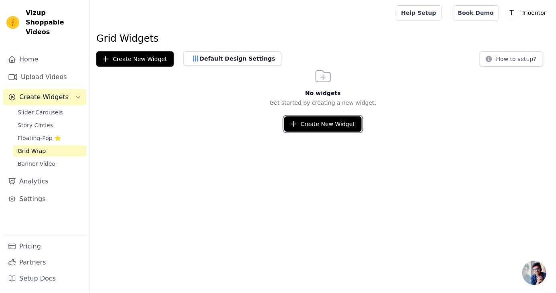
click at [338, 118] on button "Create New Widget" at bounding box center [322, 123] width 77 height 15
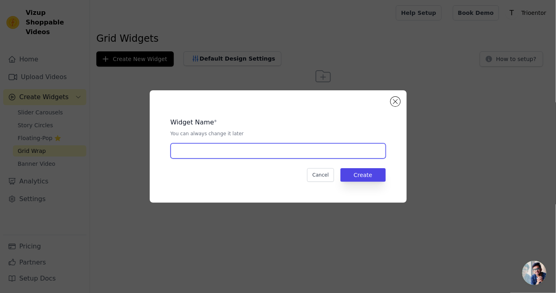
click at [360, 159] on input "text" at bounding box center [278, 150] width 215 height 15
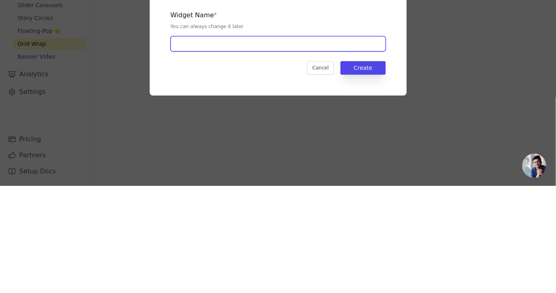
type input "Product"
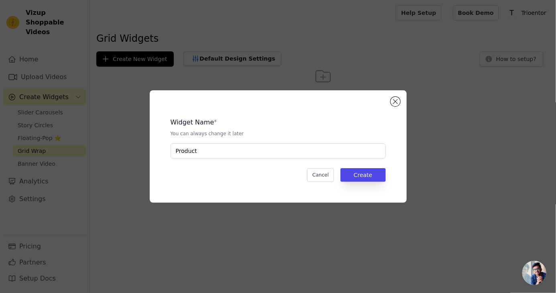
click at [366, 190] on div "Widget Name * You can always change it later Product Cancel Create" at bounding box center [278, 146] width 231 height 87
click at [368, 182] on button "Create" at bounding box center [362, 175] width 45 height 14
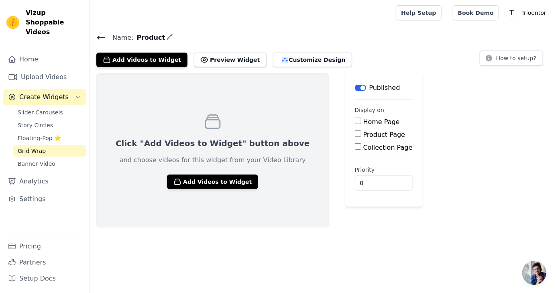
click at [363, 118] on label "Home Page" at bounding box center [381, 122] width 37 height 8
click at [355, 118] on input "Home Page" at bounding box center [358, 121] width 6 height 6
checkbox input "true"
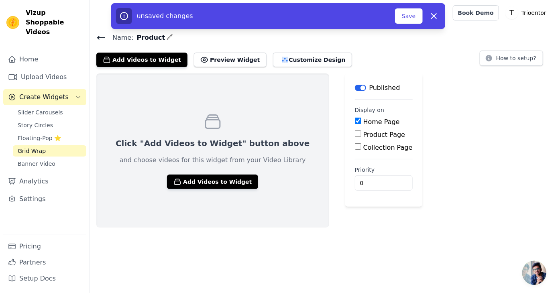
click at [175, 181] on icon "button" at bounding box center [178, 182] width 6 height 6
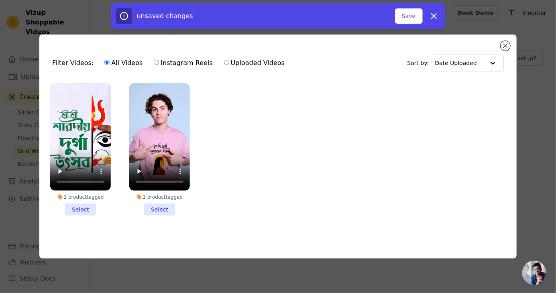
click at [84, 216] on li "1 product tagged Select" at bounding box center [80, 149] width 61 height 132
click at [0, 0] on input "1 product tagged Select" at bounding box center [0, 0] width 0 height 0
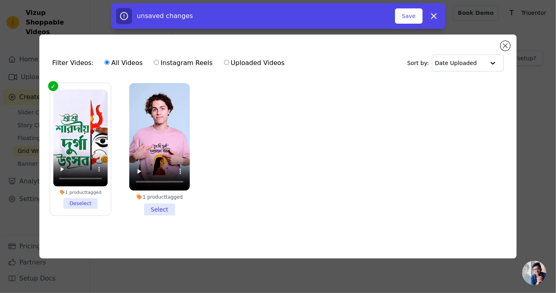
click at [155, 216] on li "1 product tagged Select" at bounding box center [159, 149] width 61 height 132
click at [0, 0] on input "1 product tagged Select" at bounding box center [0, 0] width 0 height 0
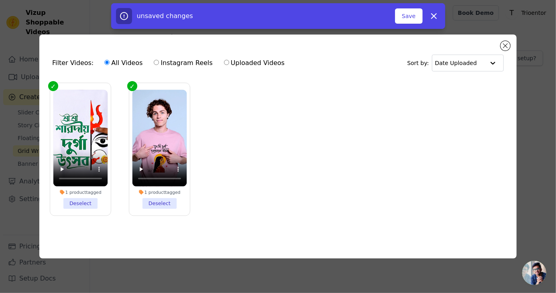
click at [411, 13] on button "Save" at bounding box center [408, 15] width 27 height 15
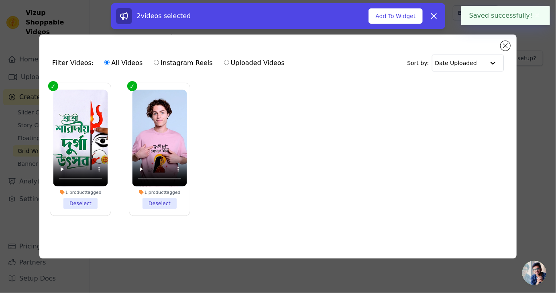
click at [395, 13] on button "Add To Widget" at bounding box center [395, 15] width 54 height 15
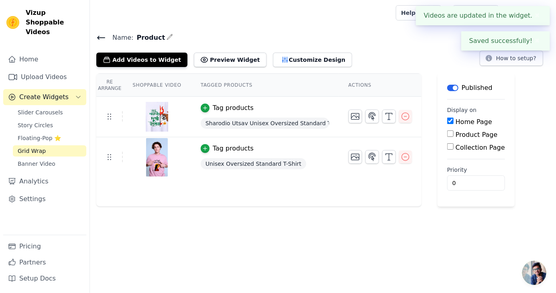
click at [221, 61] on button "Preview Widget" at bounding box center [230, 60] width 72 height 14
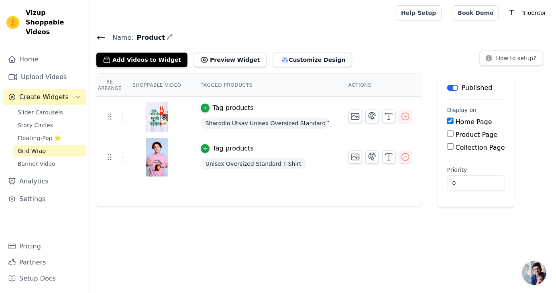
click at [30, 69] on link "Upload Videos" at bounding box center [44, 77] width 83 height 16
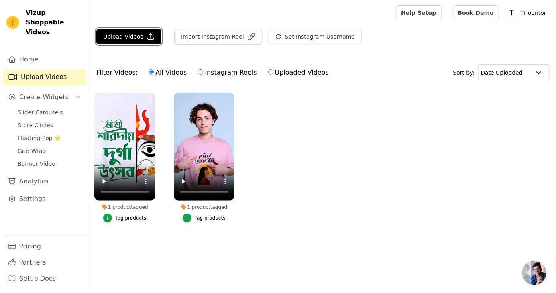
click at [122, 37] on button "Upload Videos" at bounding box center [128, 36] width 65 height 15
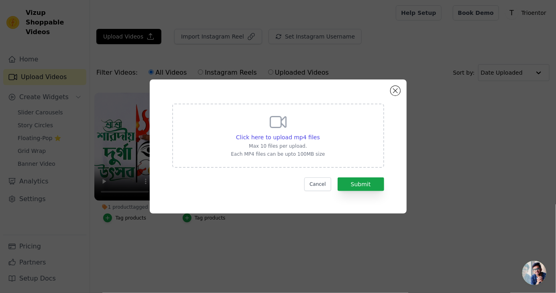
click at [288, 140] on span "Click here to upload mp4 files" at bounding box center [278, 137] width 84 height 6
click at [319, 133] on input "Click here to upload mp4 files Max 10 files per upload. Each MP4 files can be u…" at bounding box center [319, 133] width 0 height 0
type input "C:\fakepath\1000121005.mp4"
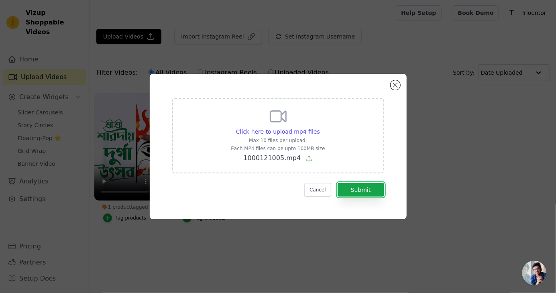
click at [366, 197] on button "Submit" at bounding box center [361, 190] width 47 height 14
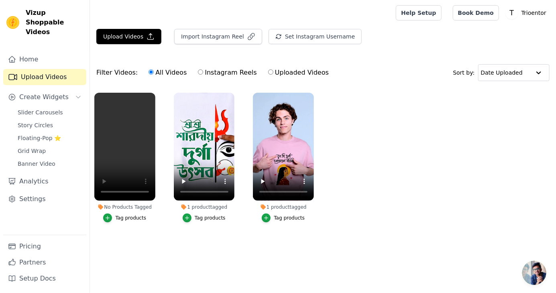
click at [24, 147] on span "Grid Wrap" at bounding box center [32, 151] width 28 height 8
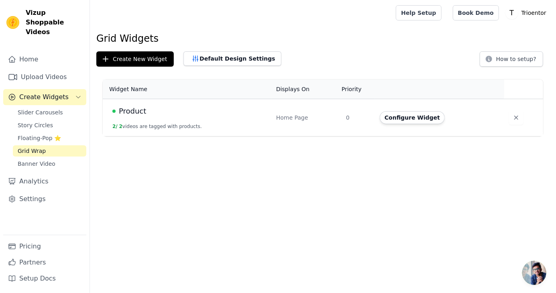
click at [151, 113] on div "Product" at bounding box center [189, 111] width 154 height 11
click at [140, 124] on button "2 / 2 videos are tagged with products." at bounding box center [157, 126] width 90 height 6
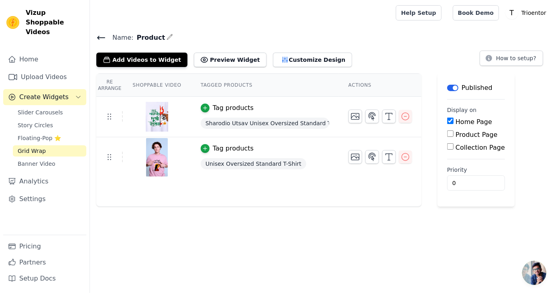
click at [401, 157] on icon "button" at bounding box center [406, 157] width 10 height 10
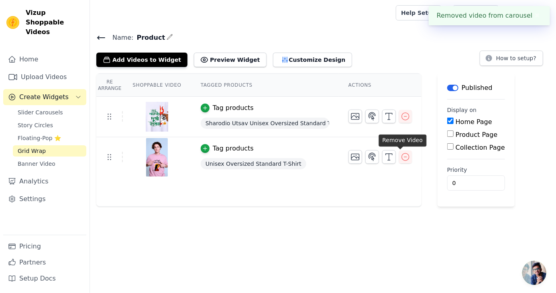
click at [403, 156] on div "Re Arrange Shoppable Video Tagged Products Actions Tag products Sharodio Utsav …" at bounding box center [323, 139] width 466 height 133
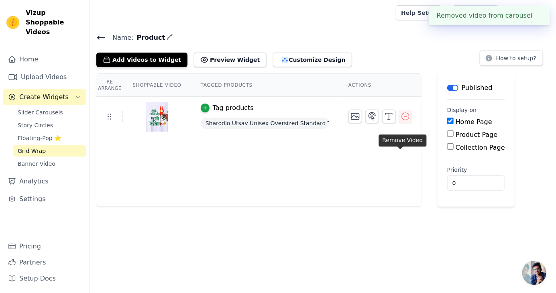
click at [399, 116] on button "button" at bounding box center [405, 116] width 13 height 13
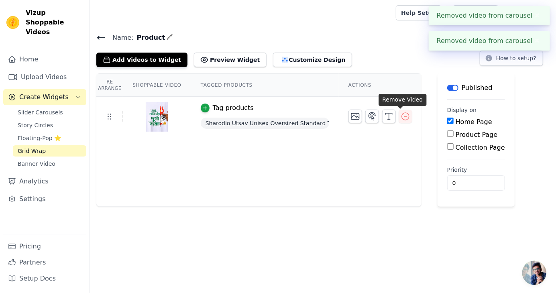
click at [396, 118] on div "Re Arrange Shoppable Video Tagged Products Actions Tag products Sharodio Utsav …" at bounding box center [323, 139] width 466 height 133
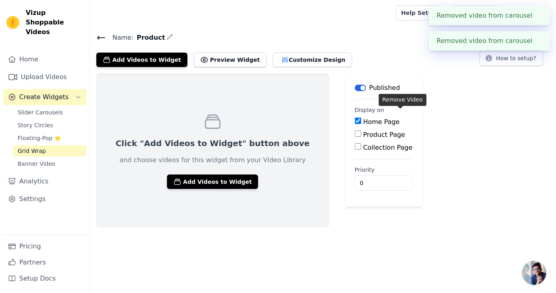
click at [180, 177] on button "Add Videos to Widget" at bounding box center [212, 182] width 91 height 14
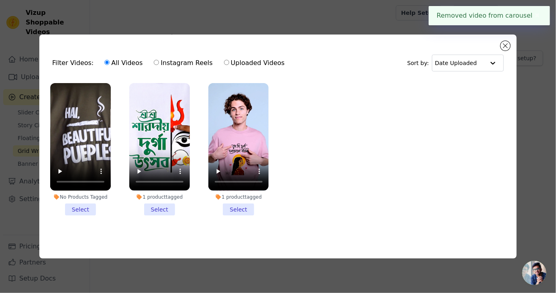
click at [77, 216] on li "No Products Tagged Select" at bounding box center [80, 149] width 61 height 132
click at [0, 0] on input "No Products Tagged Select" at bounding box center [0, 0] width 0 height 0
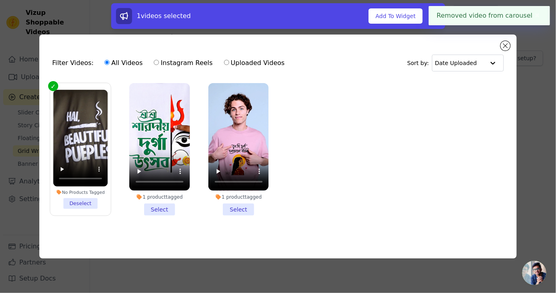
click at [142, 216] on li "1 product tagged Select" at bounding box center [159, 149] width 61 height 132
click at [0, 0] on input "1 product tagged Select" at bounding box center [0, 0] width 0 height 0
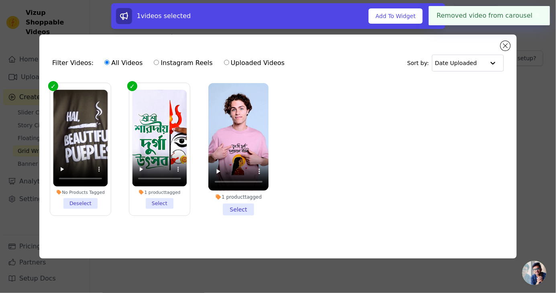
click at [143, 209] on li "1 product tagged Select" at bounding box center [159, 149] width 55 height 119
click at [0, 0] on input "1 product tagged Select" at bounding box center [0, 0] width 0 height 0
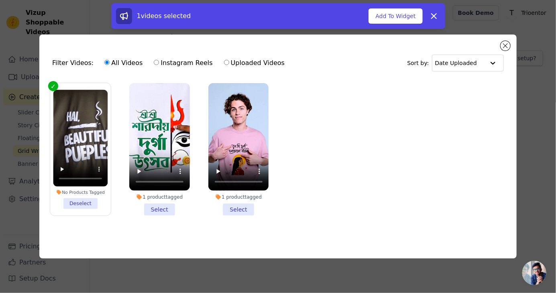
click at [159, 216] on li "1 product tagged Select" at bounding box center [159, 149] width 61 height 132
click at [0, 0] on input "1 product tagged Select" at bounding box center [0, 0] width 0 height 0
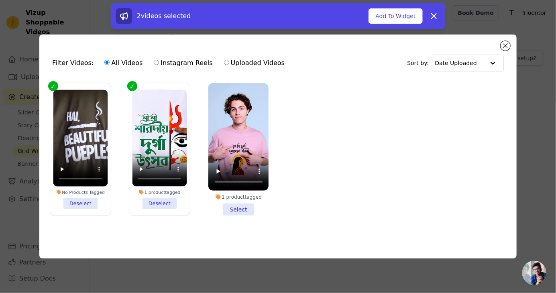
click at [218, 216] on li "1 product tagged Select" at bounding box center [238, 149] width 61 height 132
click at [0, 0] on input "1 product tagged Select" at bounding box center [0, 0] width 0 height 0
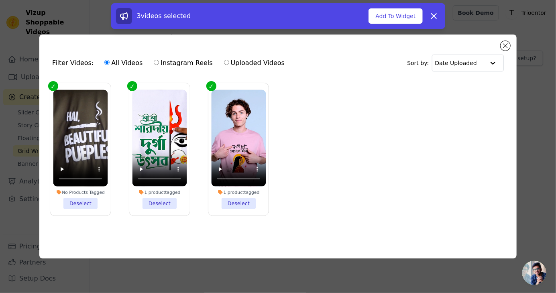
click at [400, 16] on button "Add To Widget" at bounding box center [395, 15] width 54 height 15
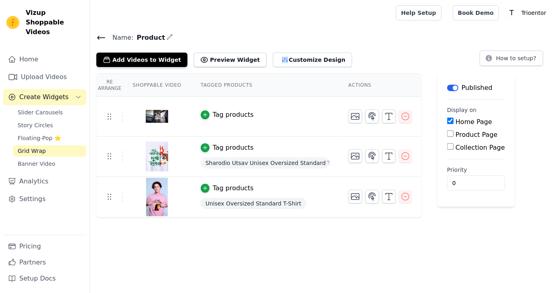
click at [293, 61] on button "Customize Design" at bounding box center [312, 60] width 79 height 14
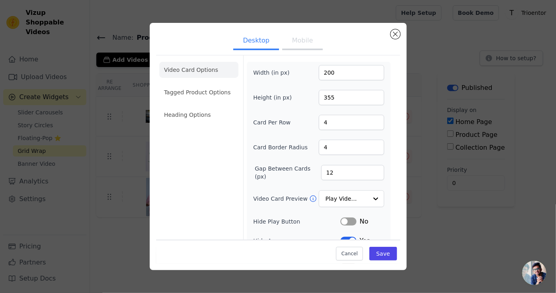
click at [175, 99] on li "Tagged Product Options" at bounding box center [198, 92] width 79 height 16
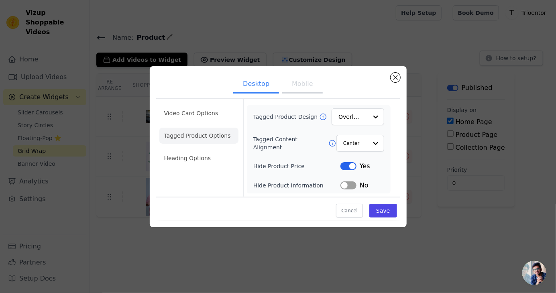
click at [186, 136] on li "Video Card Options" at bounding box center [198, 136] width 79 height 16
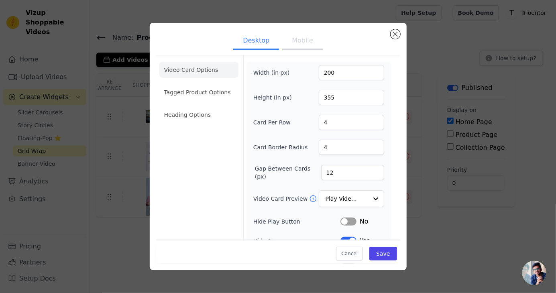
click at [350, 225] on button "Label" at bounding box center [348, 222] width 16 height 8
click at [354, 260] on button "Label" at bounding box center [348, 260] width 16 height 8
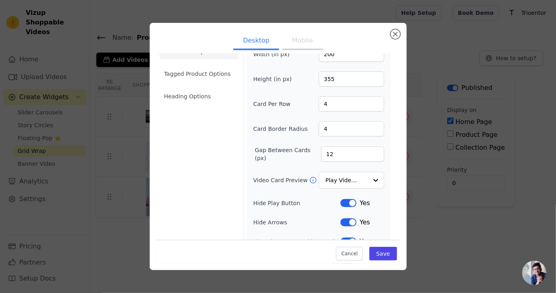
click at [348, 242] on button "Label" at bounding box center [348, 242] width 16 height 8
click at [347, 246] on button "Label" at bounding box center [348, 242] width 16 height 8
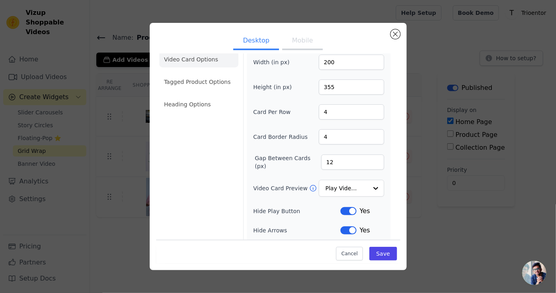
scroll to position [0, 0]
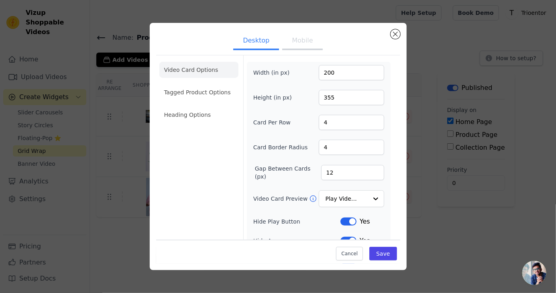
click at [173, 118] on li "Heading Options" at bounding box center [198, 115] width 79 height 16
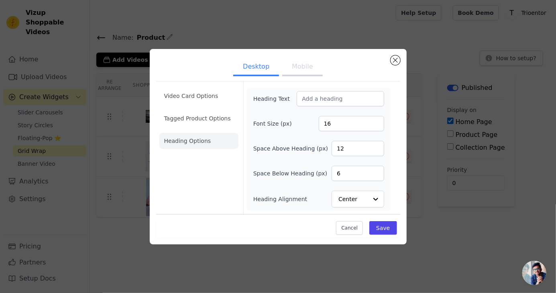
click at [181, 117] on li "Video Card Options" at bounding box center [198, 118] width 79 height 16
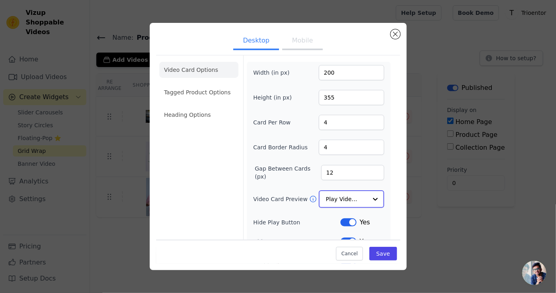
click at [366, 201] on input "Video Card Preview" at bounding box center [346, 199] width 41 height 16
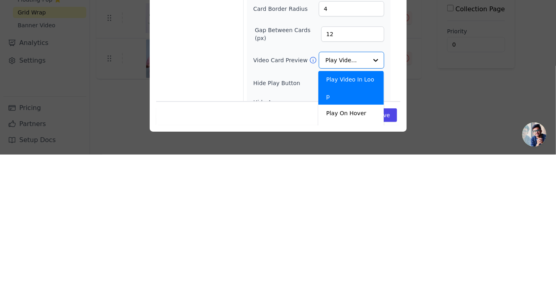
click at [184, 201] on div "Video Card Options Tagged Product Options Heading Options" at bounding box center [198, 172] width 79 height 235
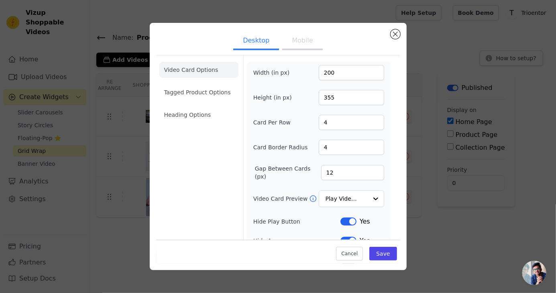
scroll to position [18, 0]
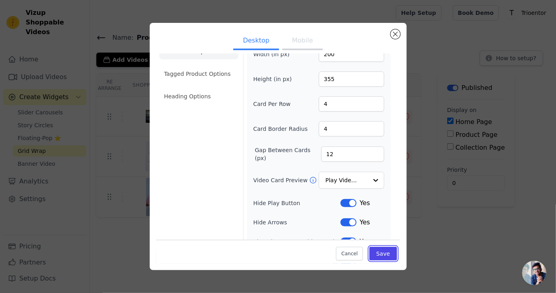
click at [381, 260] on button "Save" at bounding box center [382, 254] width 27 height 14
